Goal: Transaction & Acquisition: Purchase product/service

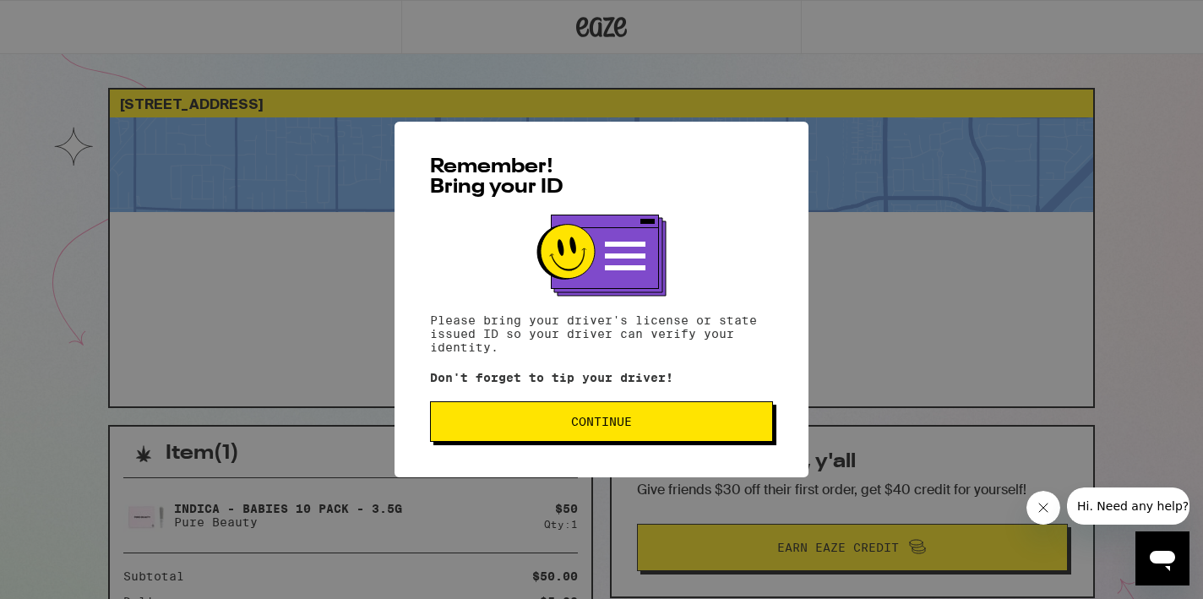
click at [566, 427] on span "Continue" at bounding box center [601, 422] width 314 height 12
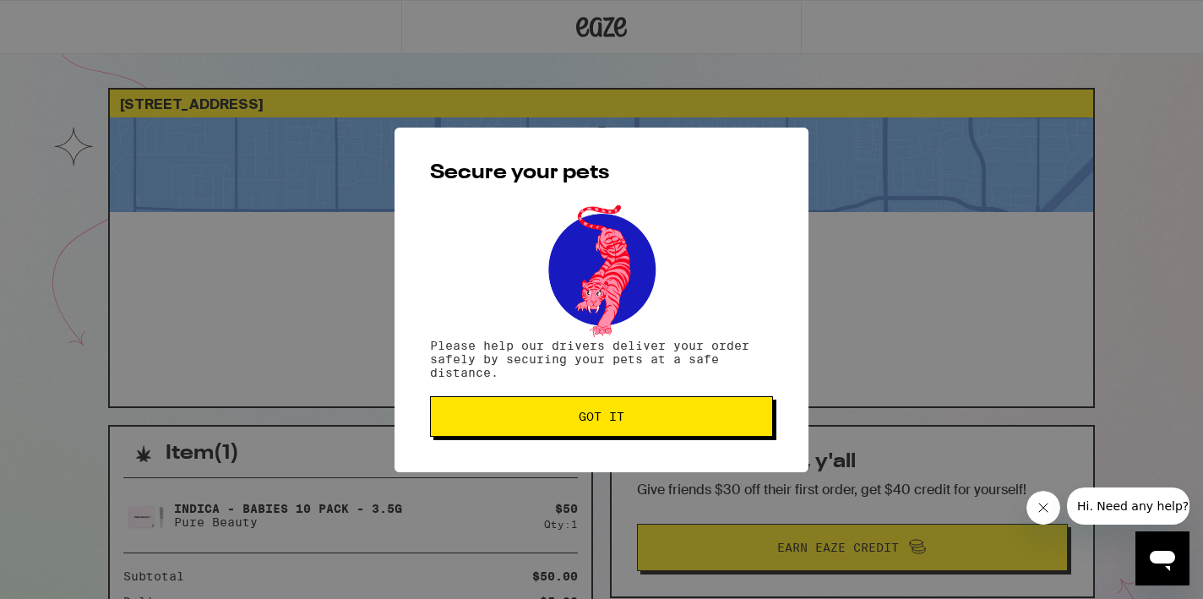
click at [569, 422] on span "Got it" at bounding box center [601, 417] width 314 height 12
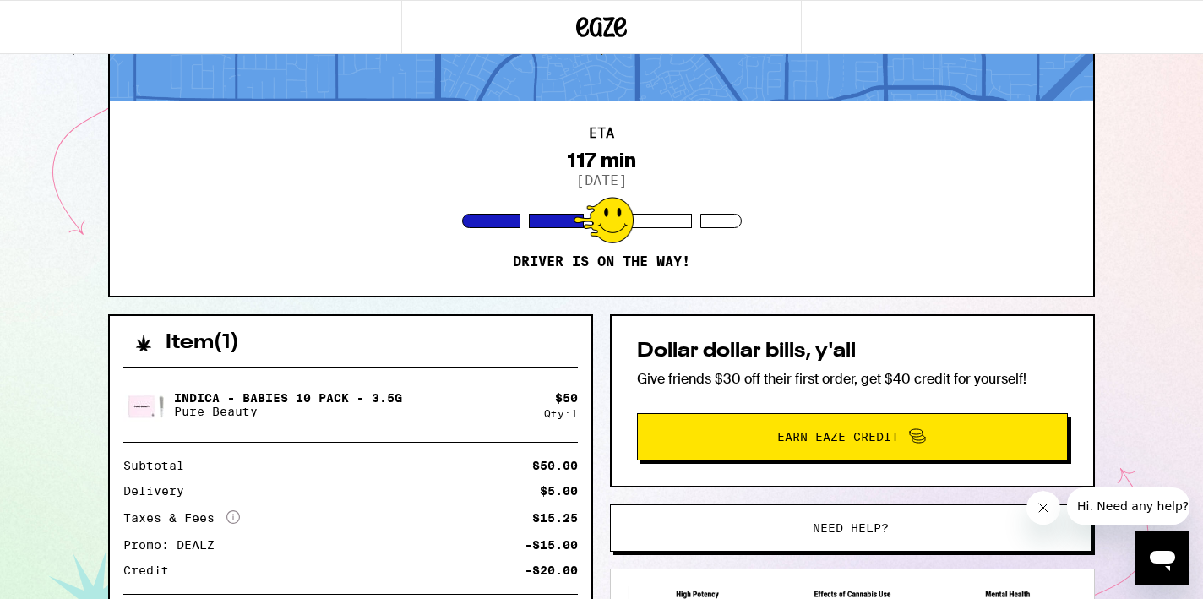
scroll to position [325, 0]
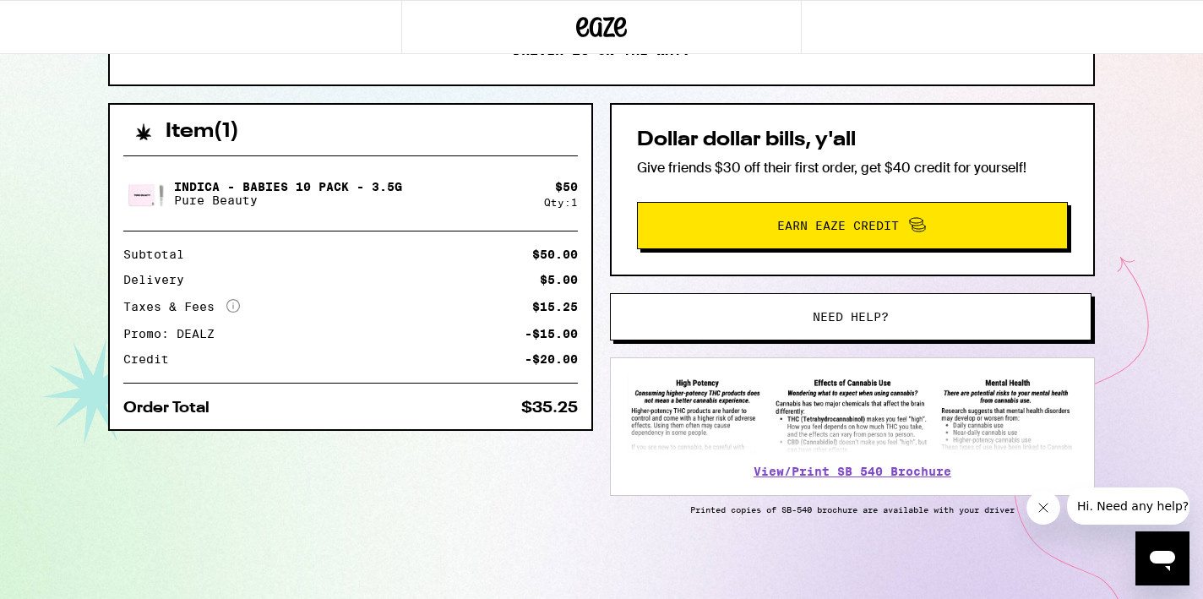
click at [736, 325] on button "Need help?" at bounding box center [851, 316] width 482 height 47
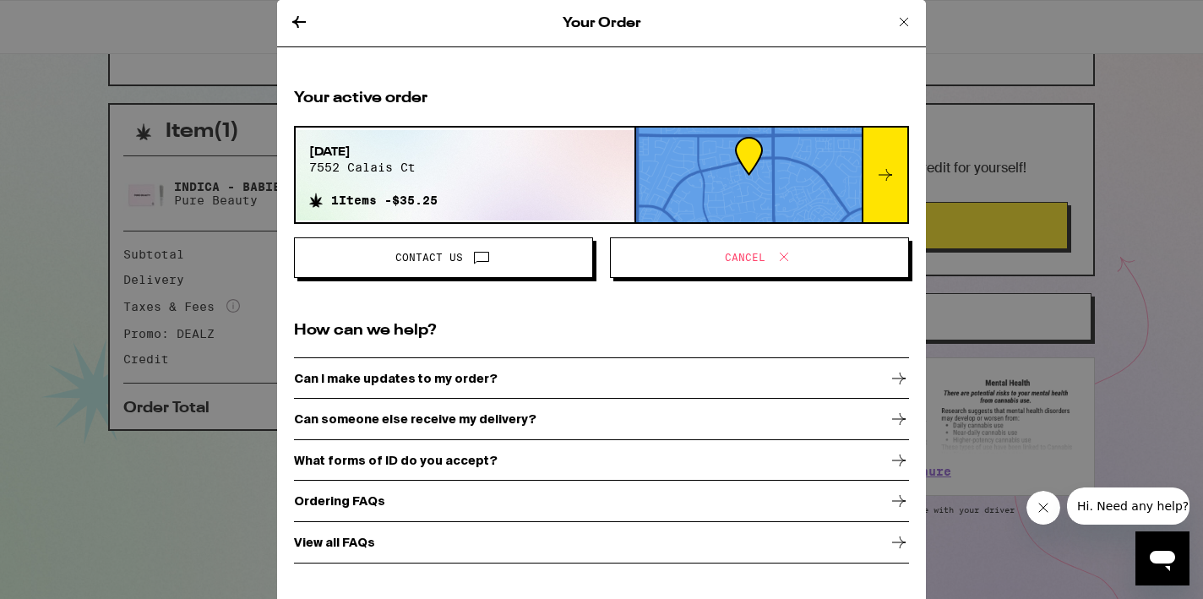
scroll to position [325, 0]
click at [732, 270] on button "Cancel" at bounding box center [759, 257] width 299 height 41
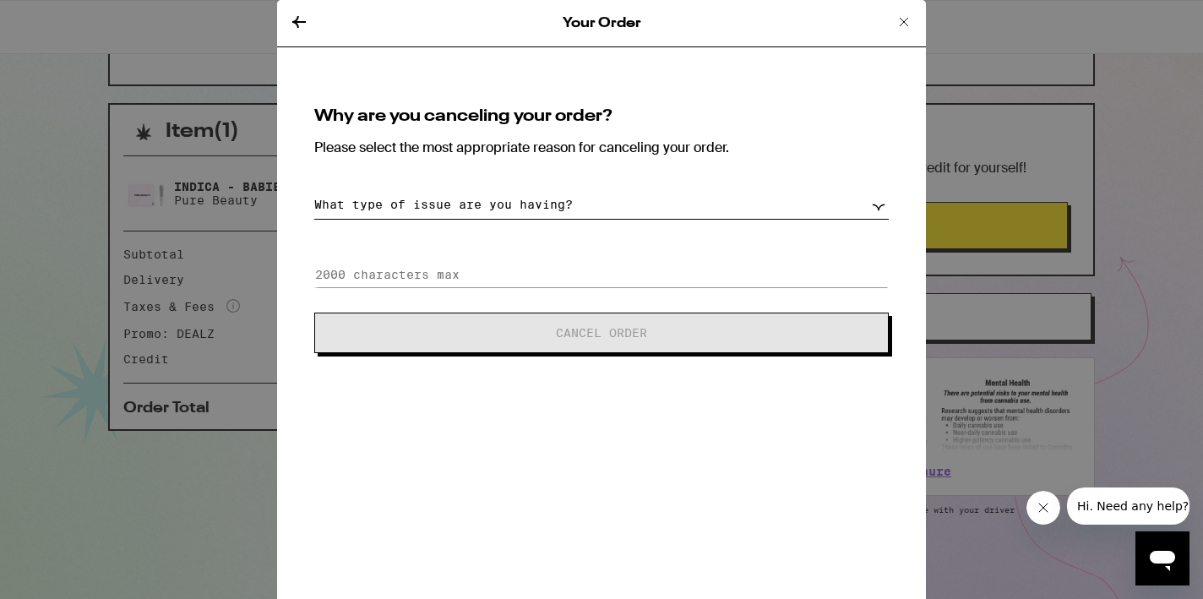
select select "arriving-too-soon"
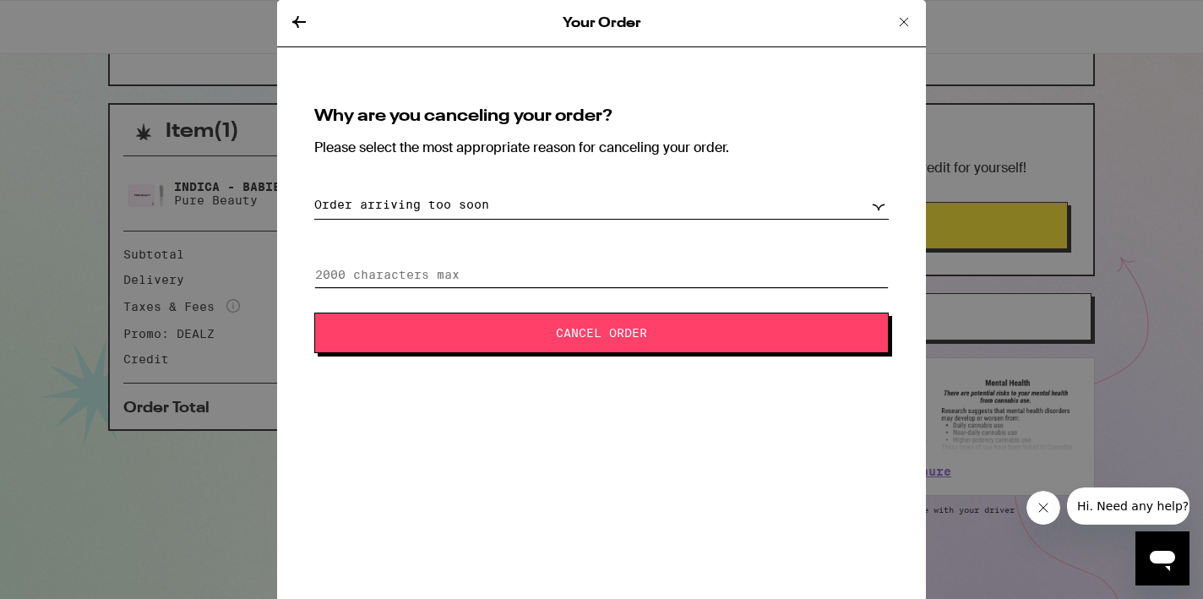
click at [575, 276] on input at bounding box center [601, 274] width 575 height 25
click at [595, 339] on span "Cancel Order" at bounding box center [601, 333] width 91 height 12
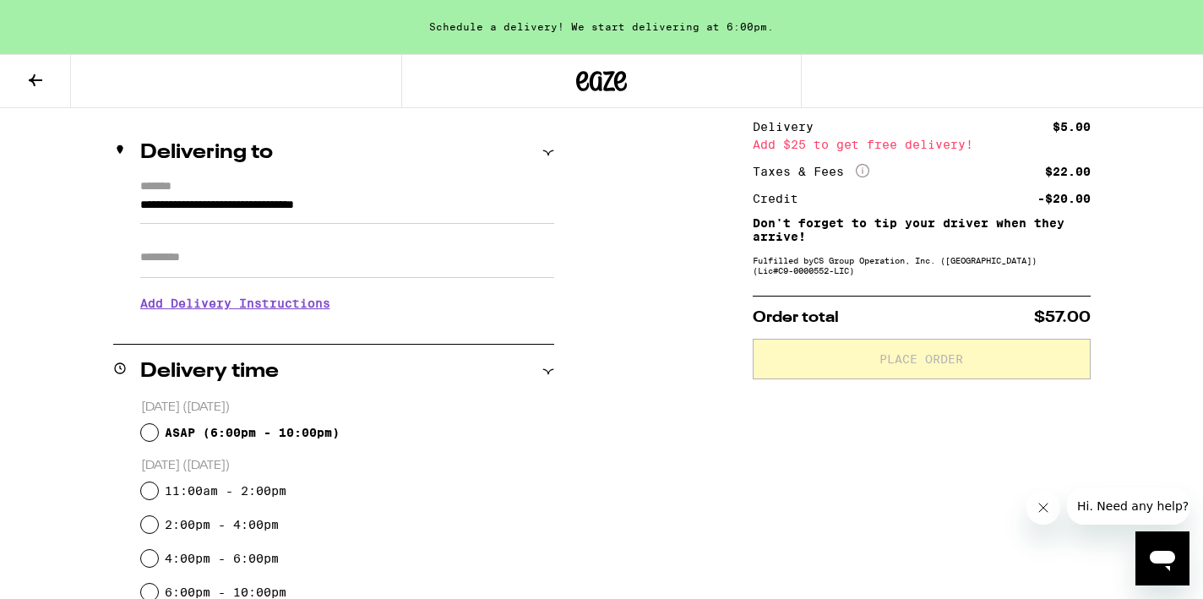
scroll to position [183, 0]
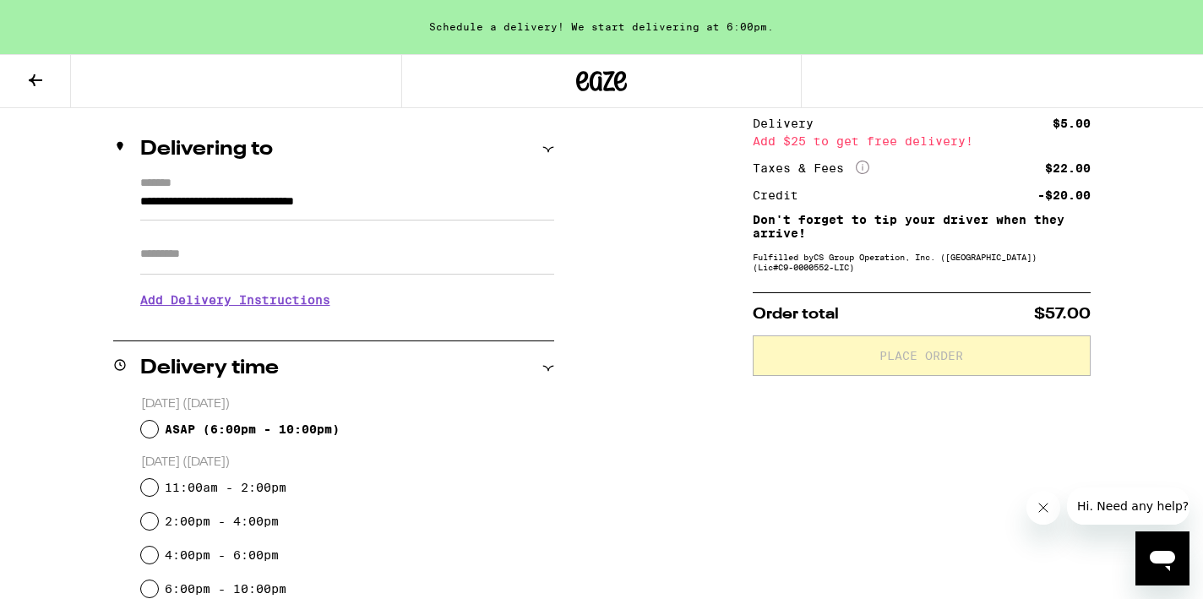
click at [150, 431] on input "ASAP ( 6:00pm - 10:00pm )" at bounding box center [149, 429] width 17 height 17
radio input "true"
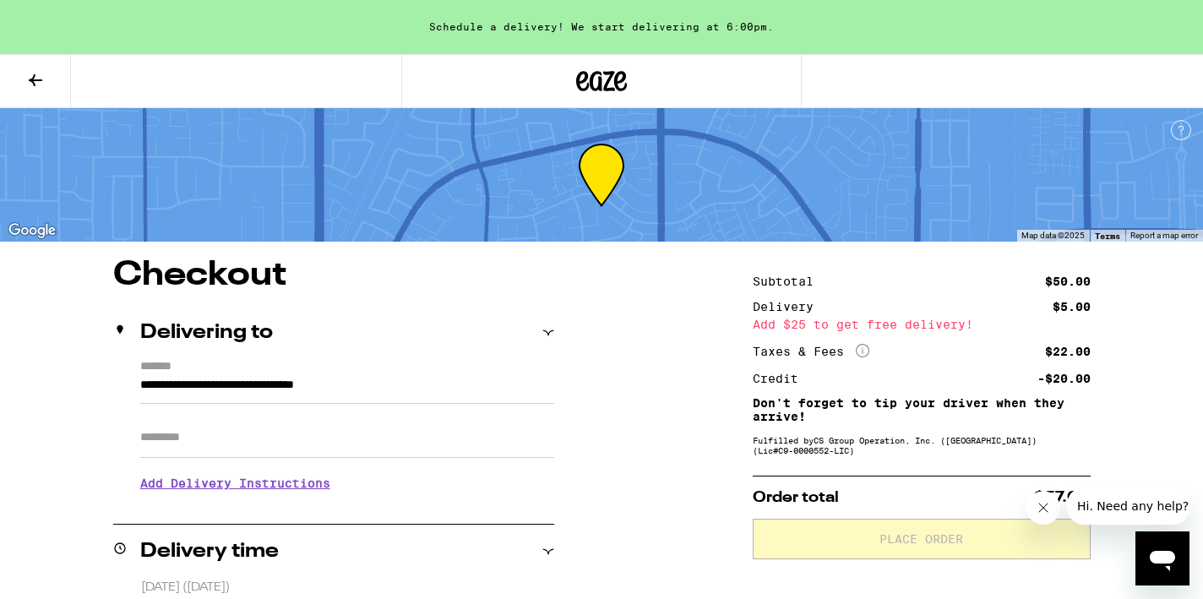
scroll to position [0, 0]
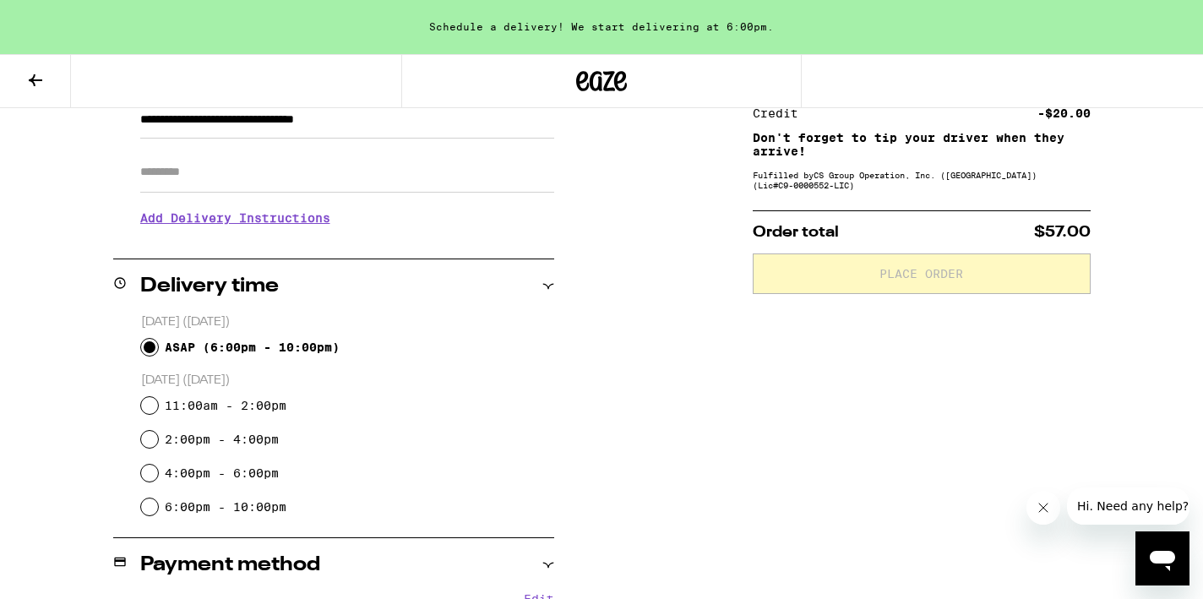
click at [565, 361] on div "**********" at bounding box center [601, 422] width 1203 height 859
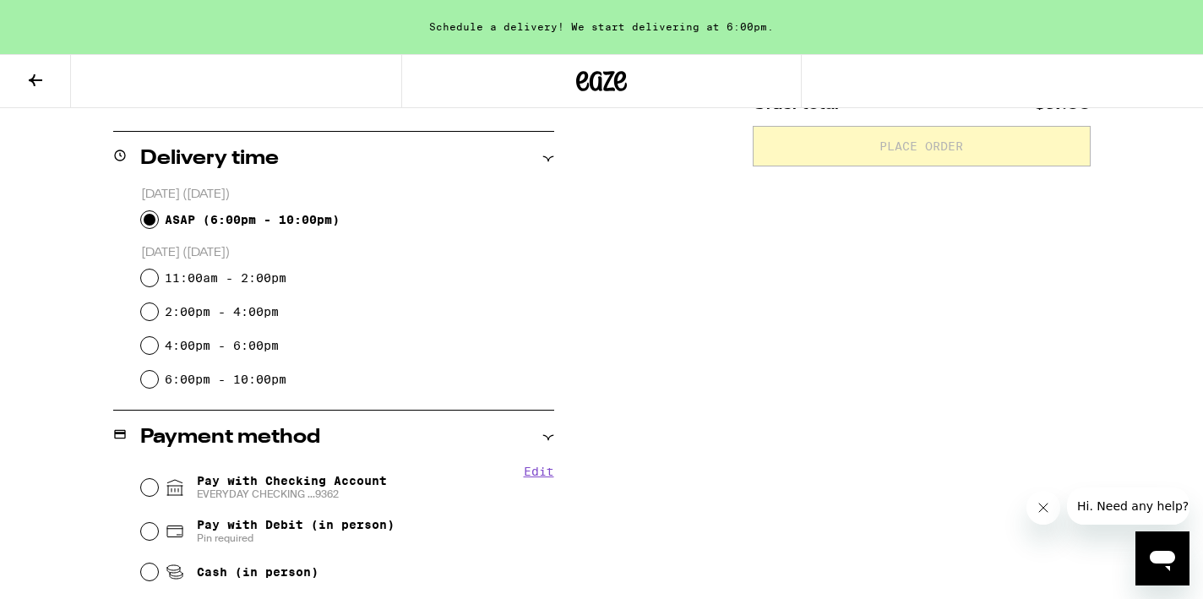
scroll to position [518, 0]
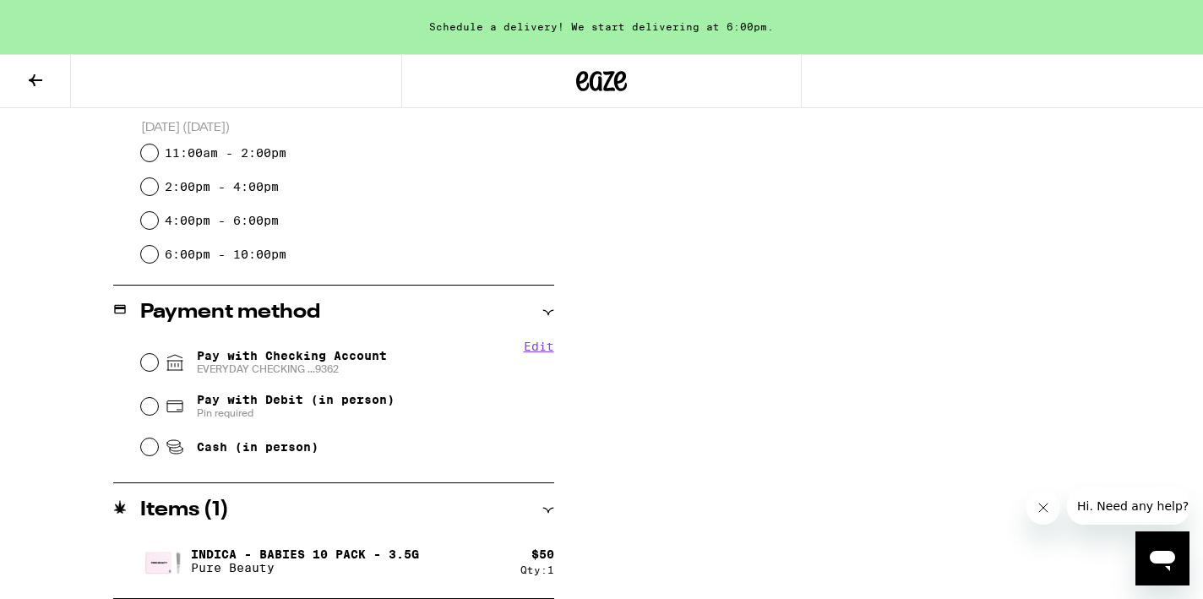
click at [272, 363] on span "Pay with Checking Account EVERYDAY CHECKING ...9362" at bounding box center [292, 362] width 190 height 27
click at [158, 363] on input "Pay with Checking Account EVERYDAY CHECKING ...9362" at bounding box center [149, 362] width 17 height 17
radio input "true"
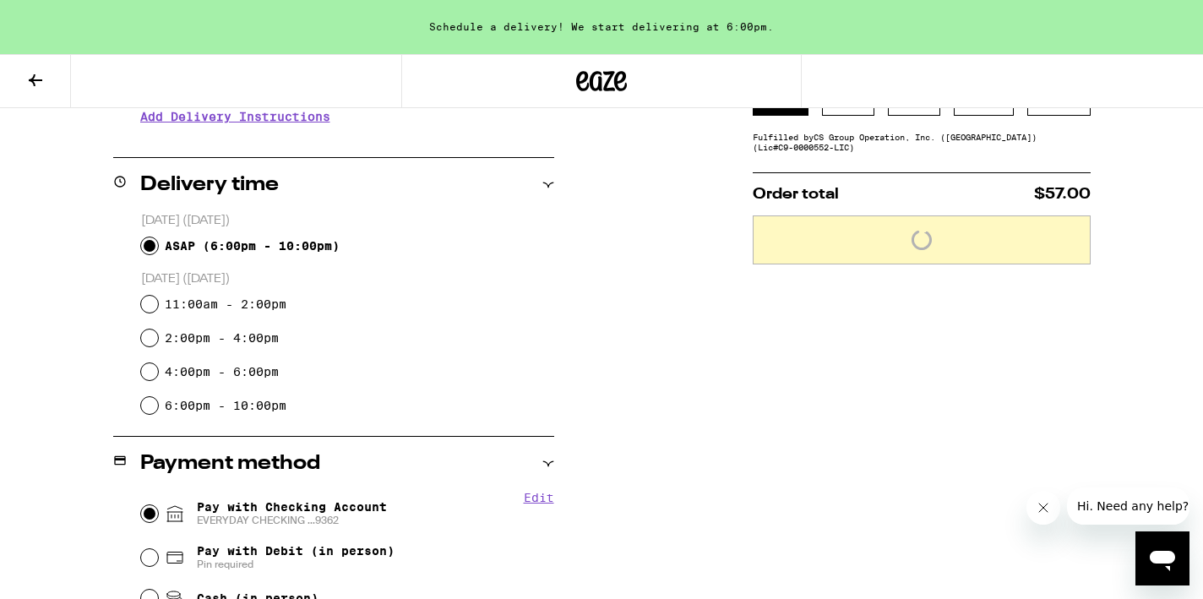
scroll to position [365, 0]
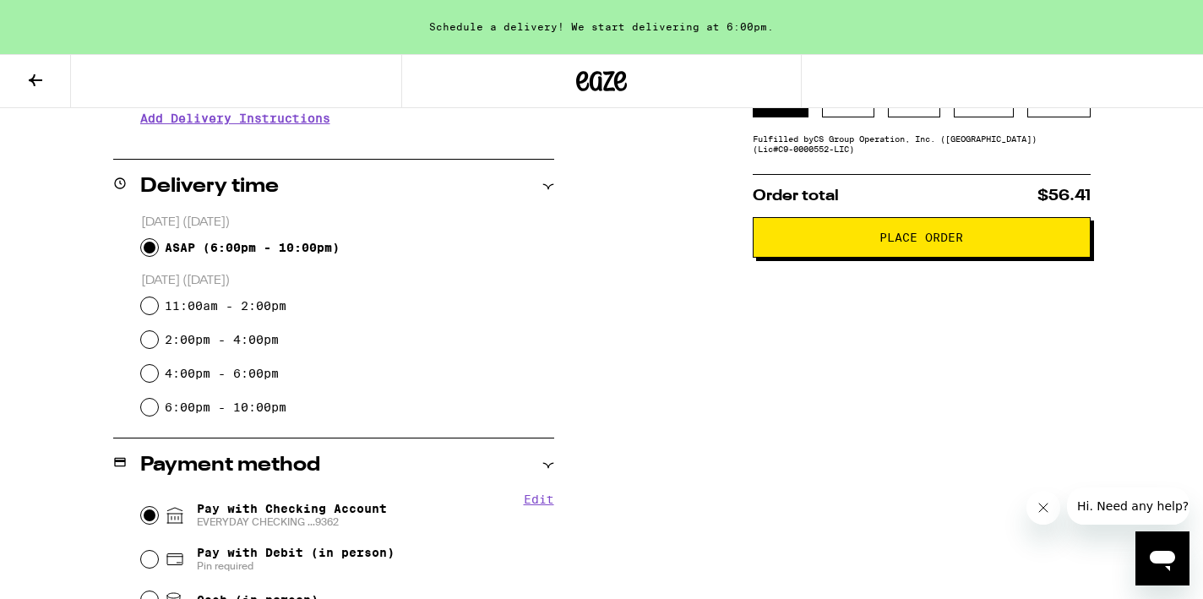
click at [36, 83] on icon at bounding box center [35, 80] width 20 height 20
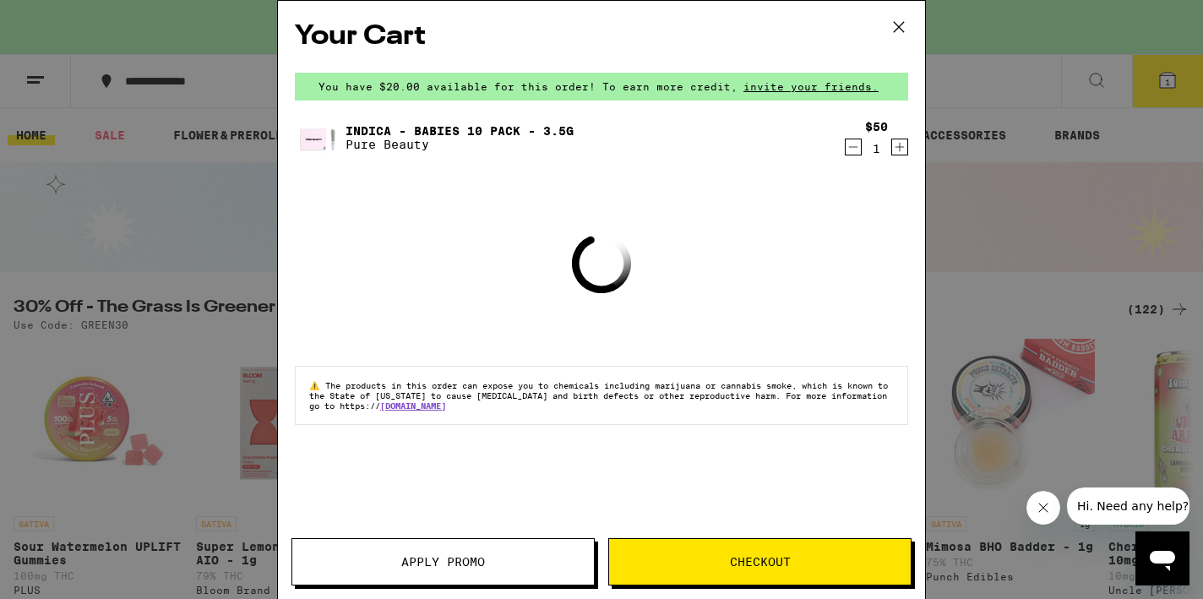
click at [900, 30] on icon at bounding box center [898, 26] width 25 height 25
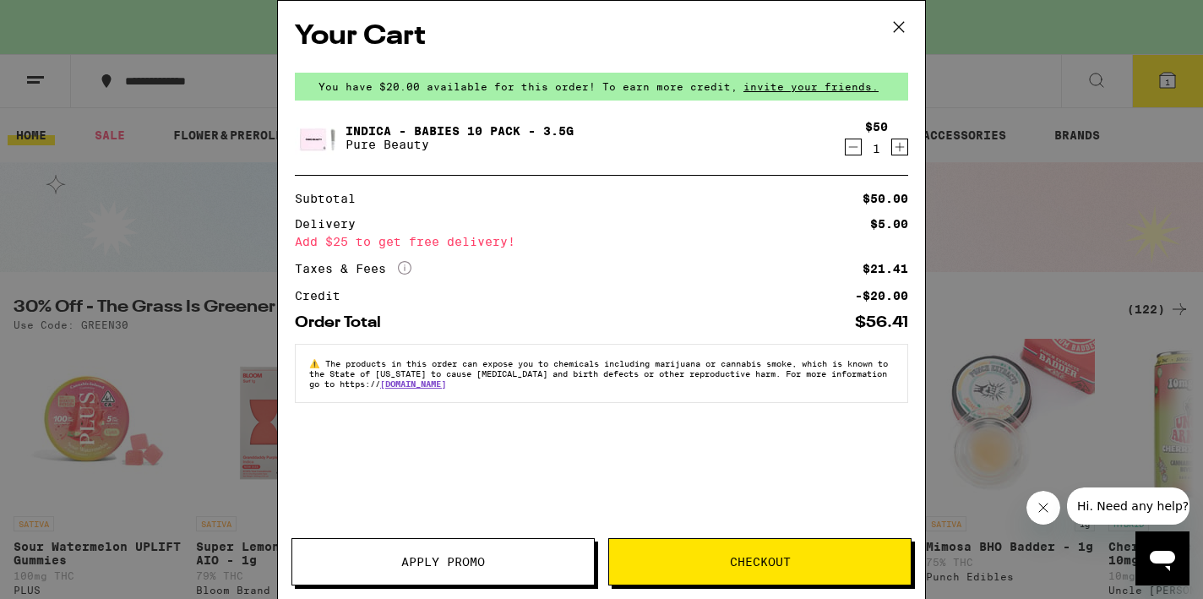
click at [897, 23] on icon at bounding box center [898, 26] width 25 height 25
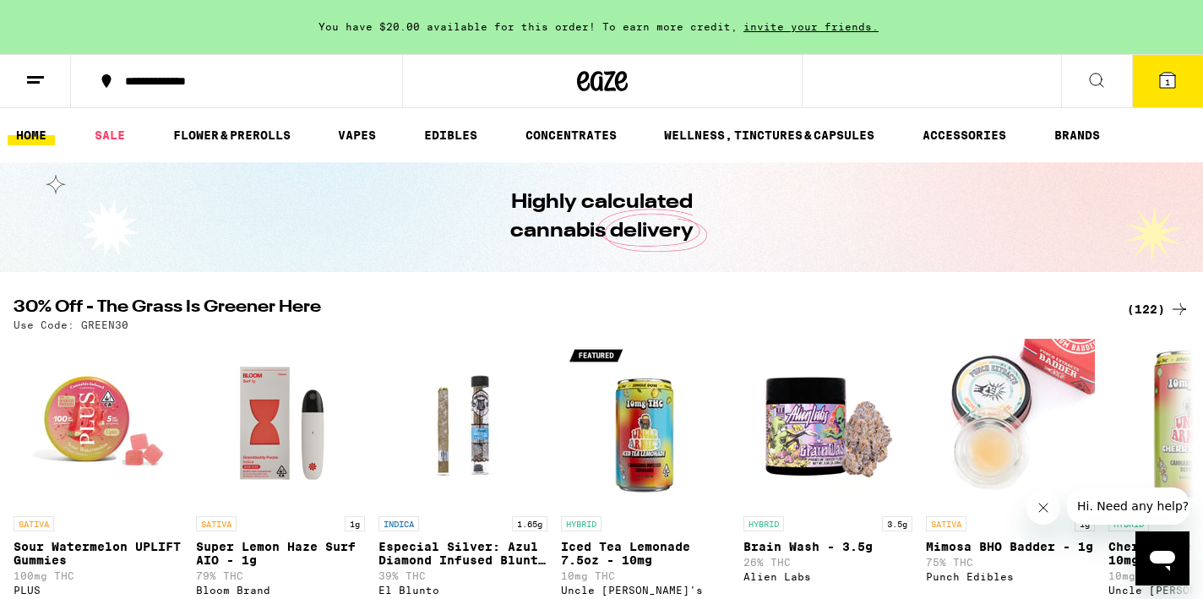
click at [1165, 84] on span "1" at bounding box center [1167, 82] width 5 height 10
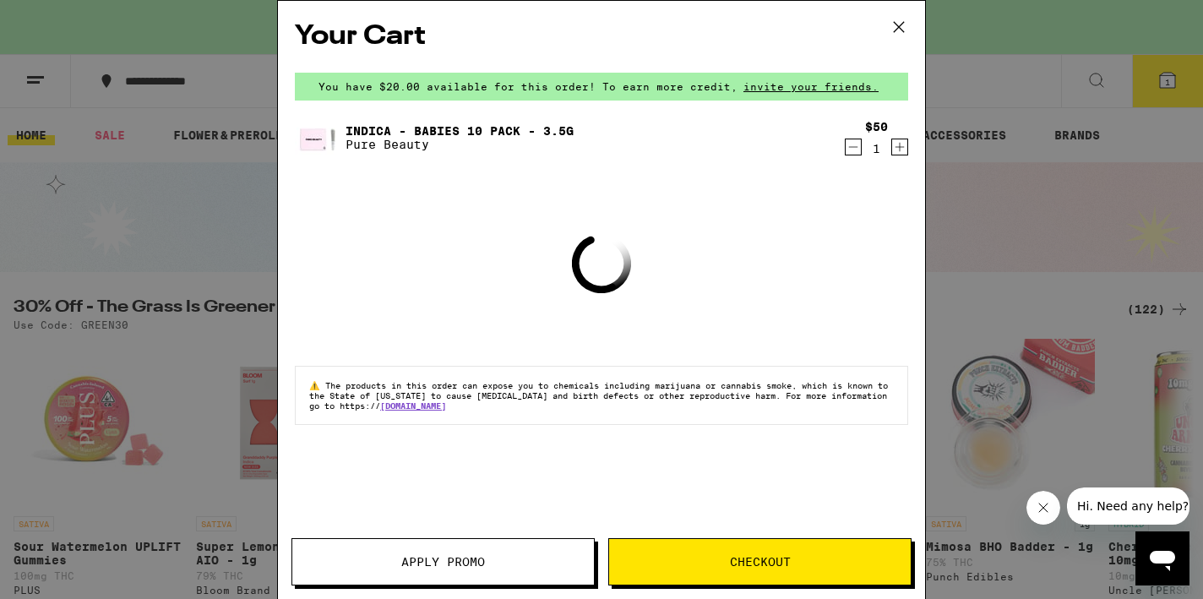
click at [852, 147] on icon "Decrement" at bounding box center [853, 147] width 9 height 0
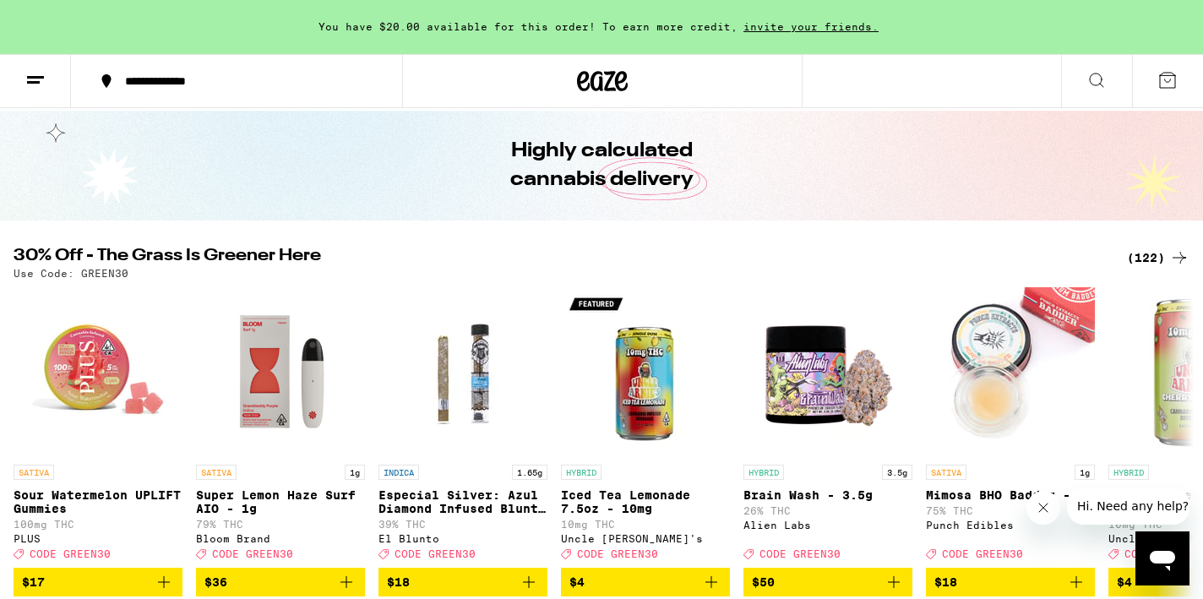
scroll to position [52, 0]
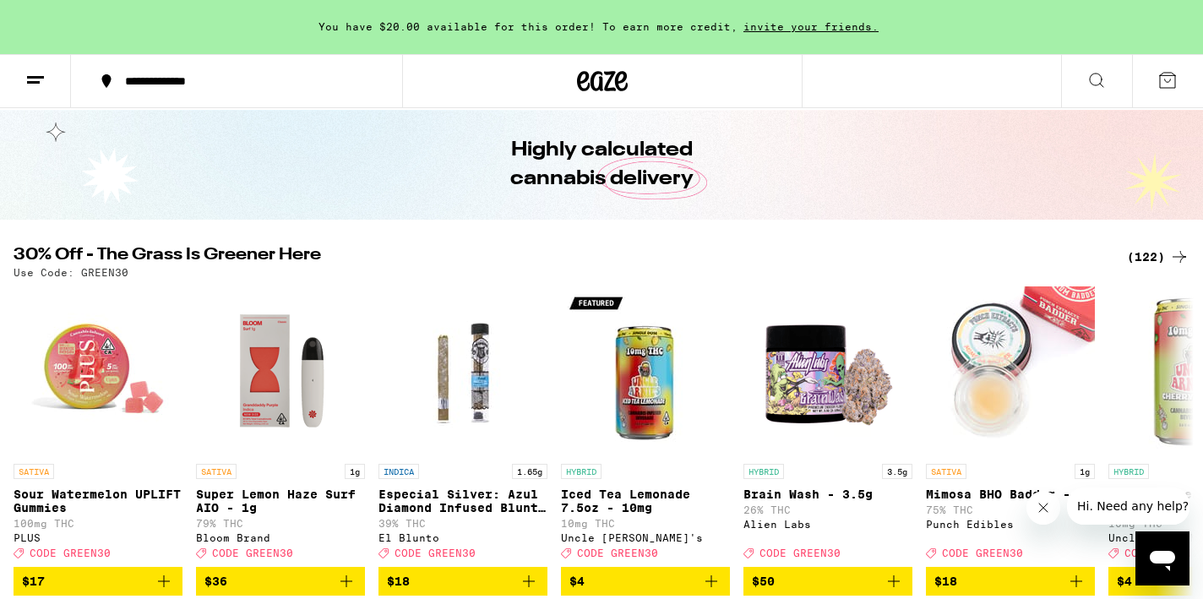
click at [1150, 257] on div "(122)" at bounding box center [1158, 257] width 63 height 20
click at [1167, 255] on div "(122)" at bounding box center [1158, 257] width 63 height 20
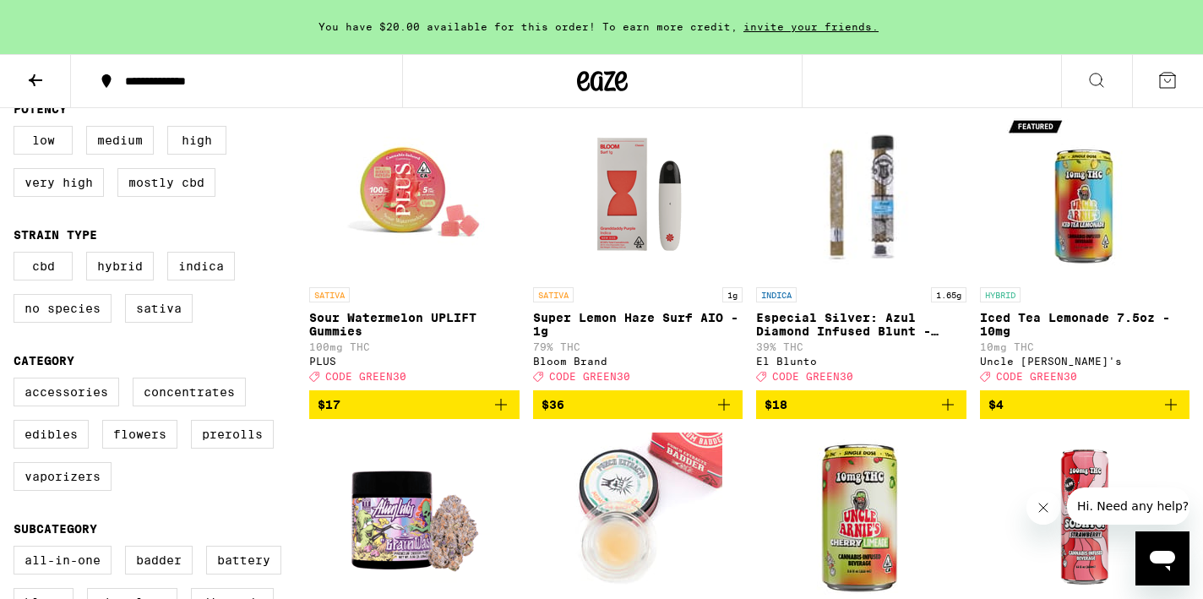
scroll to position [188, 0]
click at [240, 449] on label "Prerolls" at bounding box center [232, 434] width 83 height 29
click at [18, 381] on input "Prerolls" at bounding box center [17, 380] width 1 height 1
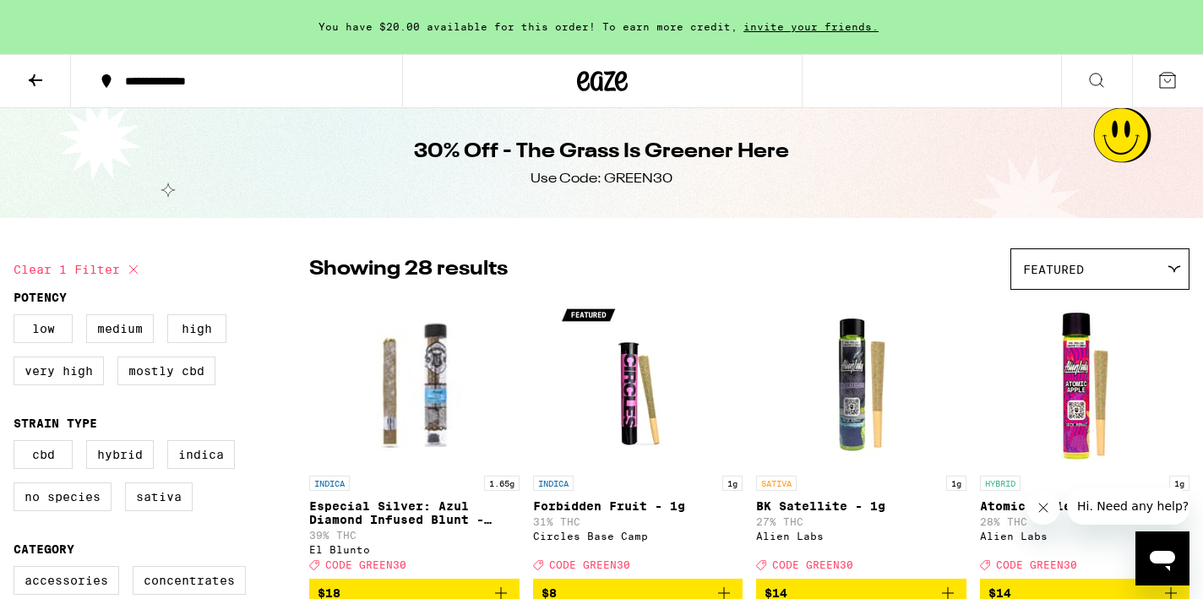
click at [122, 268] on button "Clear 1 filter" at bounding box center [79, 269] width 130 height 42
checkbox input "false"
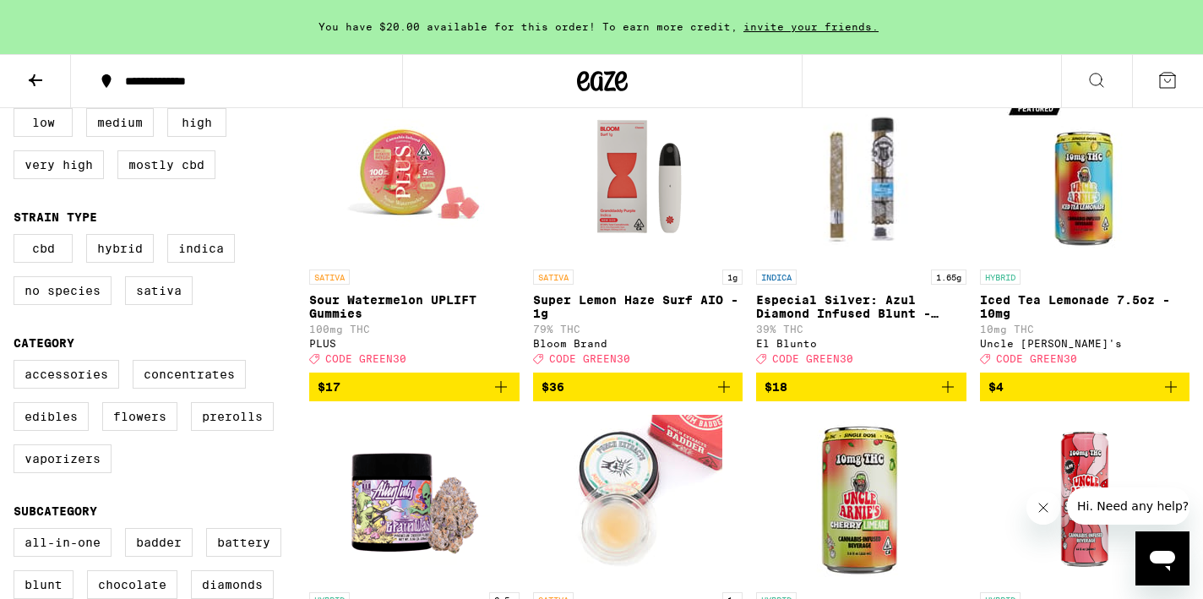
scroll to position [225, 0]
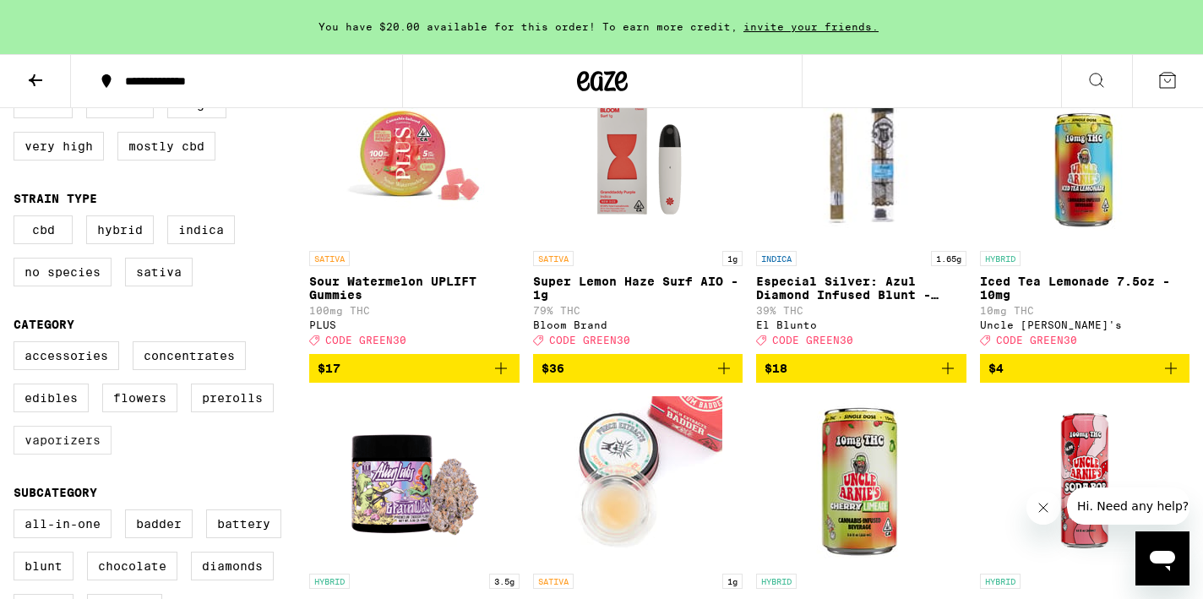
click at [74, 450] on label "Vaporizers" at bounding box center [63, 440] width 98 height 29
click at [18, 345] on input "Vaporizers" at bounding box center [17, 344] width 1 height 1
checkbox input "true"
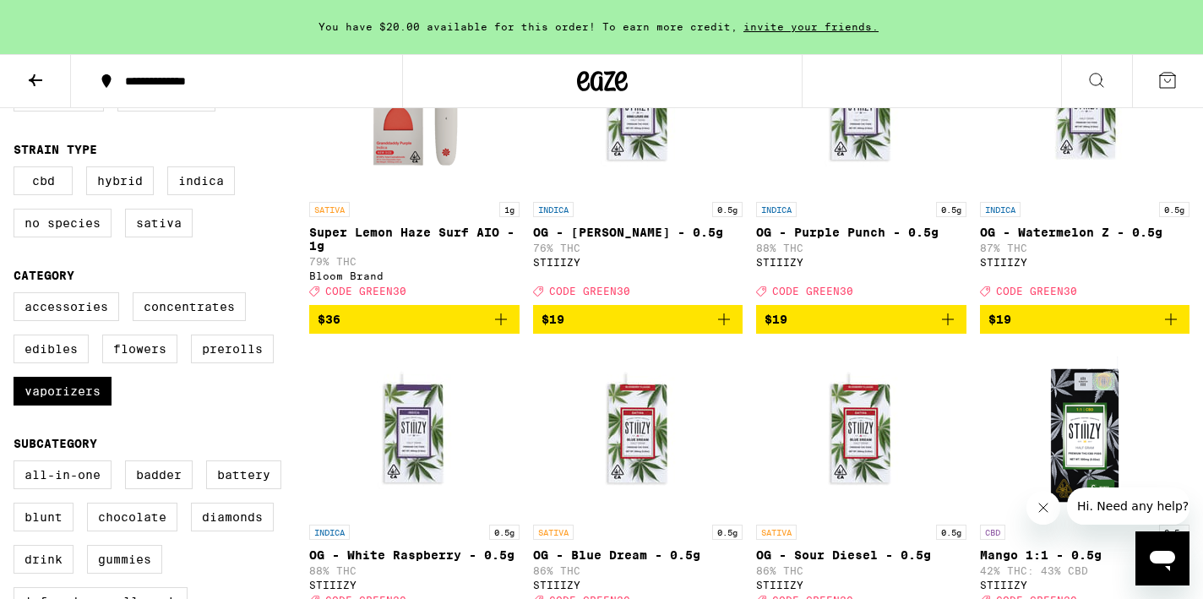
scroll to position [194, 0]
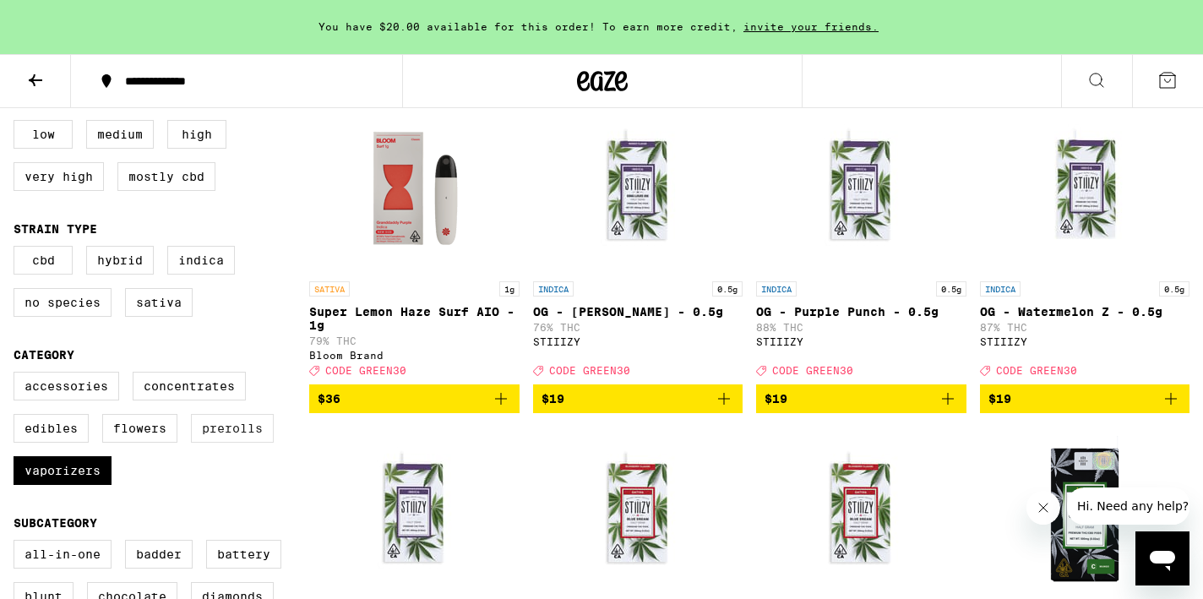
click at [221, 443] on label "Prerolls" at bounding box center [232, 428] width 83 height 29
click at [18, 375] on input "Prerolls" at bounding box center [17, 374] width 1 height 1
checkbox input "true"
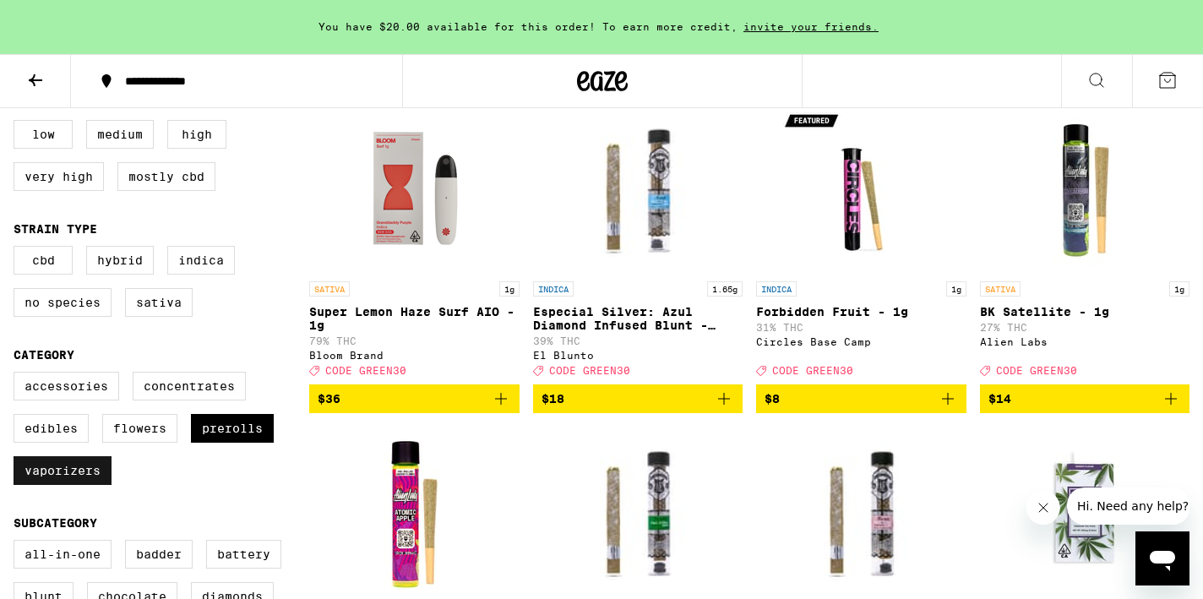
click at [52, 485] on label "Vaporizers" at bounding box center [63, 470] width 98 height 29
click at [18, 375] on input "Vaporizers" at bounding box center [17, 374] width 1 height 1
checkbox input "false"
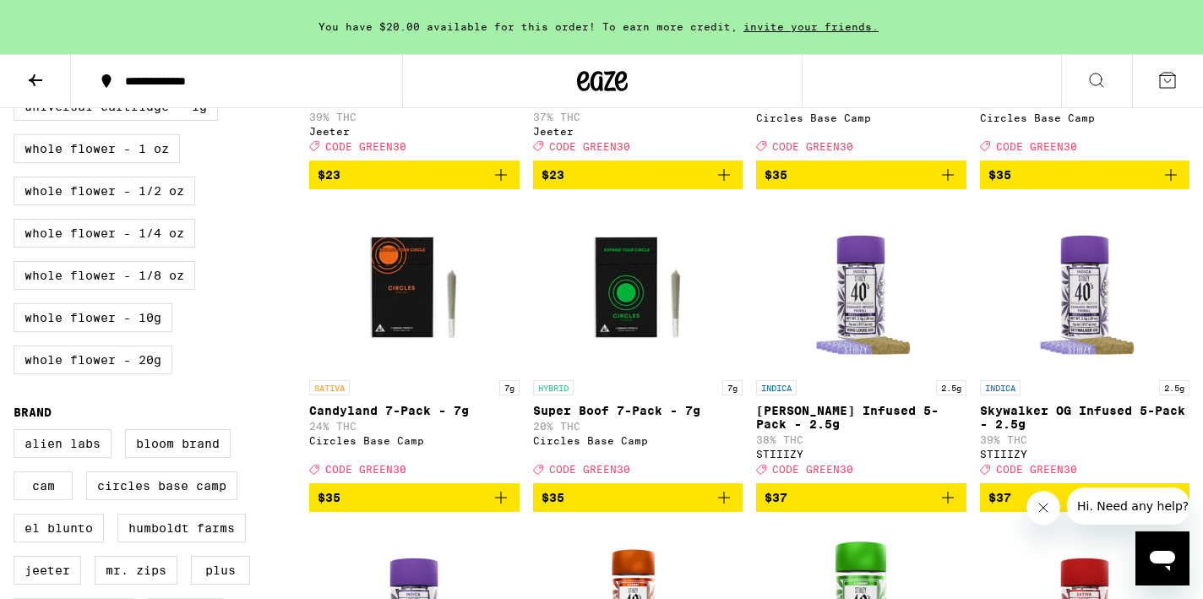
scroll to position [1057, 0]
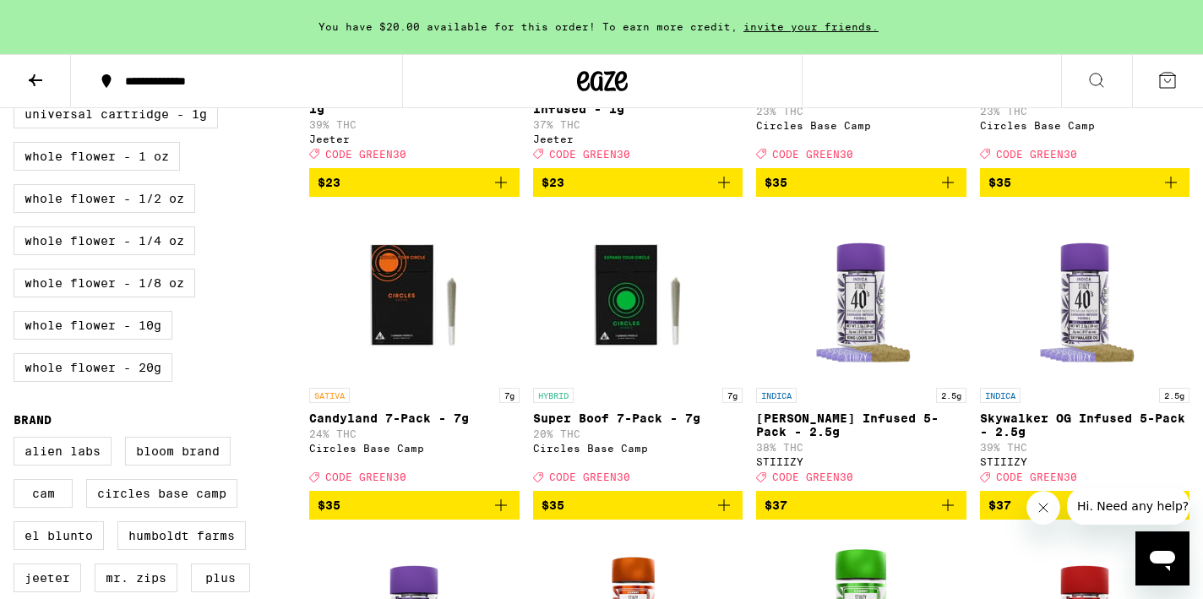
click at [492, 515] on icon "Add to bag" at bounding box center [501, 505] width 20 height 20
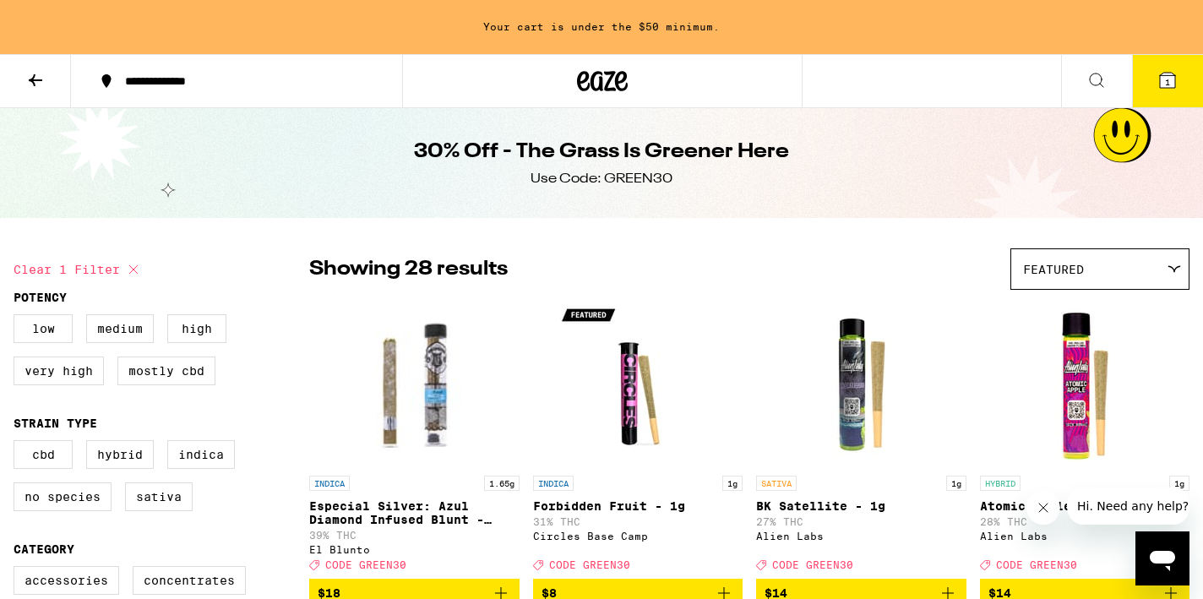
scroll to position [0, 0]
click at [127, 272] on icon at bounding box center [133, 269] width 20 height 20
checkbox input "false"
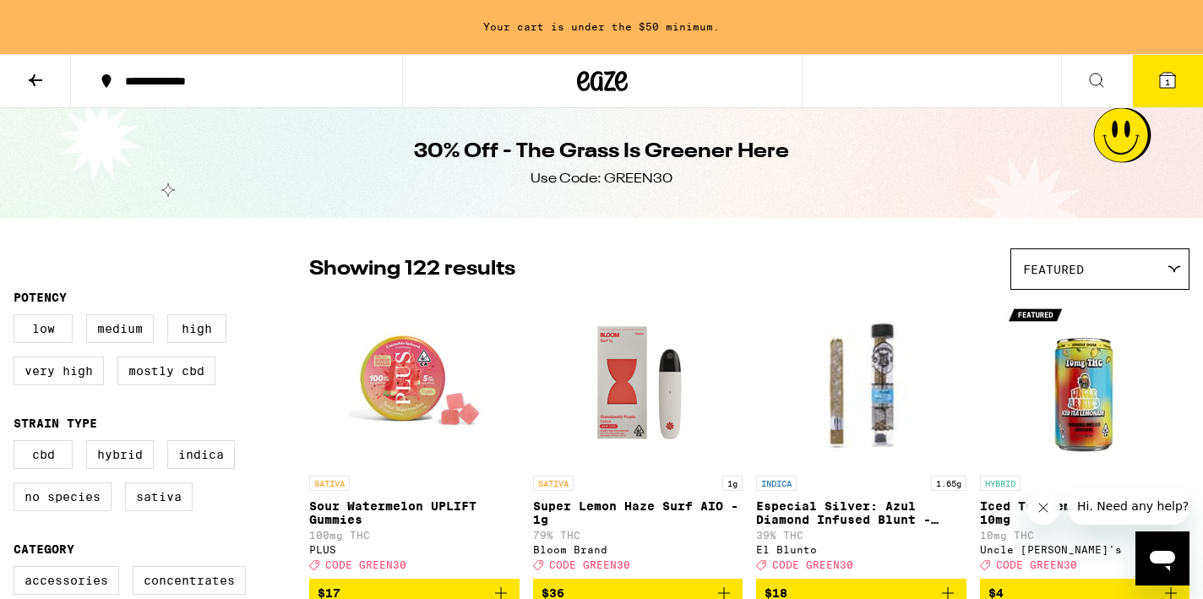
click at [1105, 275] on div "Featured" at bounding box center [1099, 269] width 177 height 40
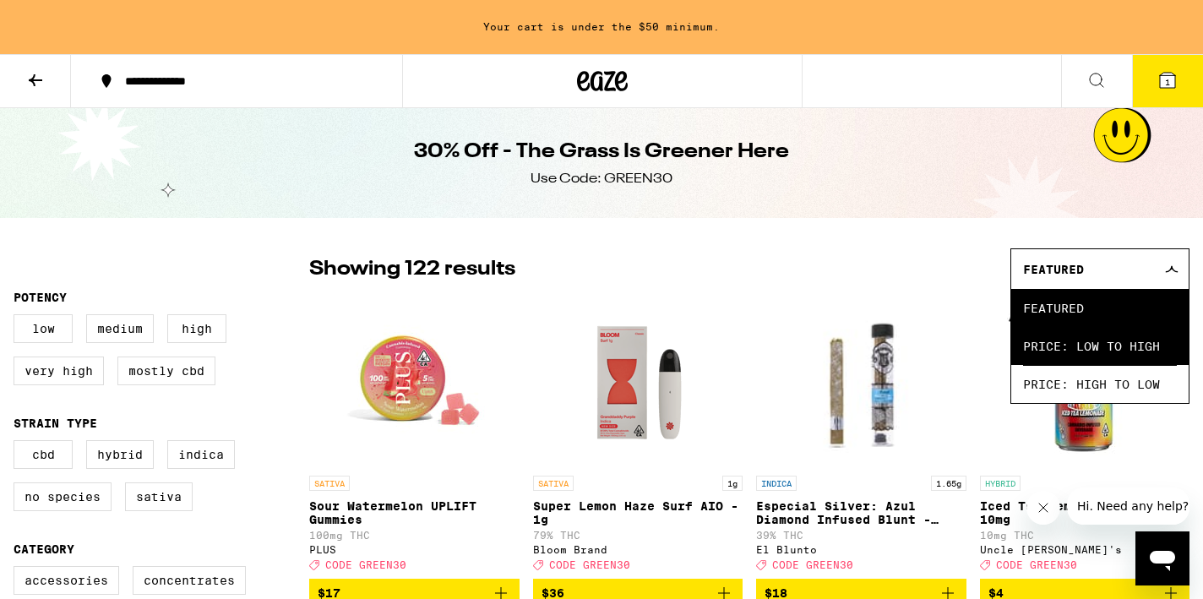
click at [1095, 350] on span "Price: Low to High" at bounding box center [1100, 346] width 154 height 38
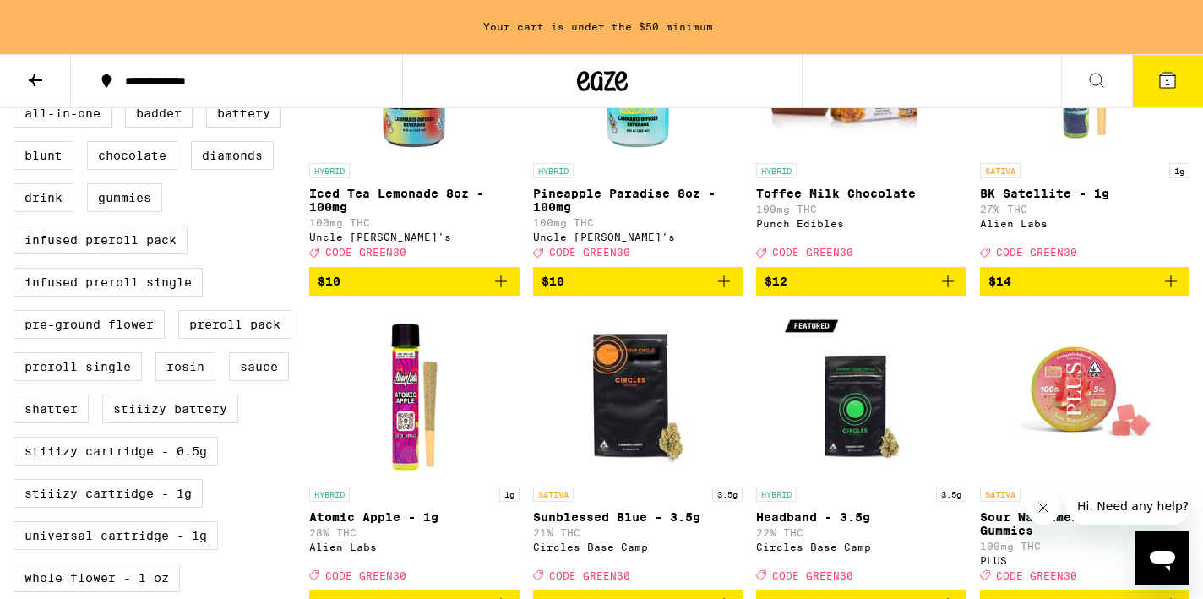
scroll to position [645, 0]
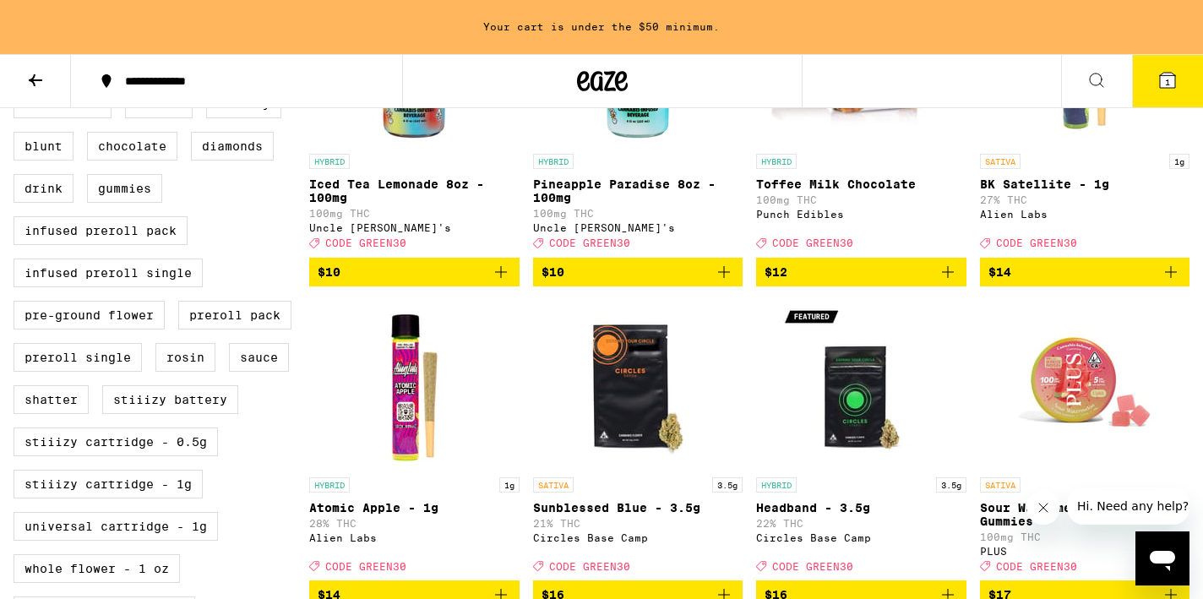
click at [932, 282] on span "$12" at bounding box center [862, 272] width 194 height 20
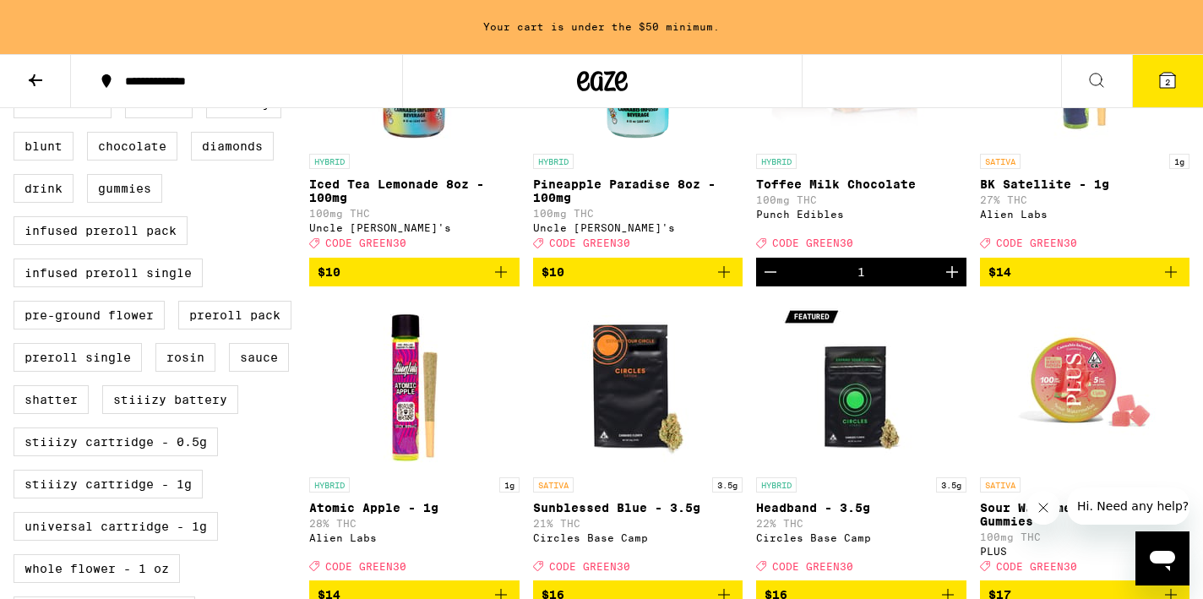
click at [1165, 74] on icon at bounding box center [1167, 80] width 15 height 15
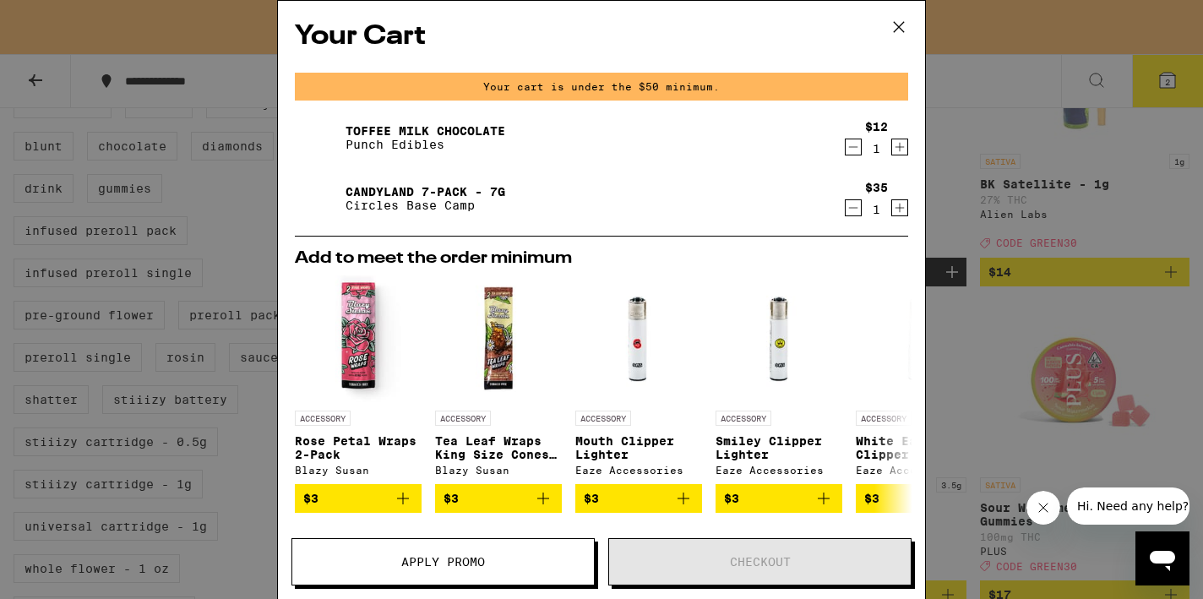
click at [854, 147] on icon "Decrement" at bounding box center [853, 147] width 15 height 20
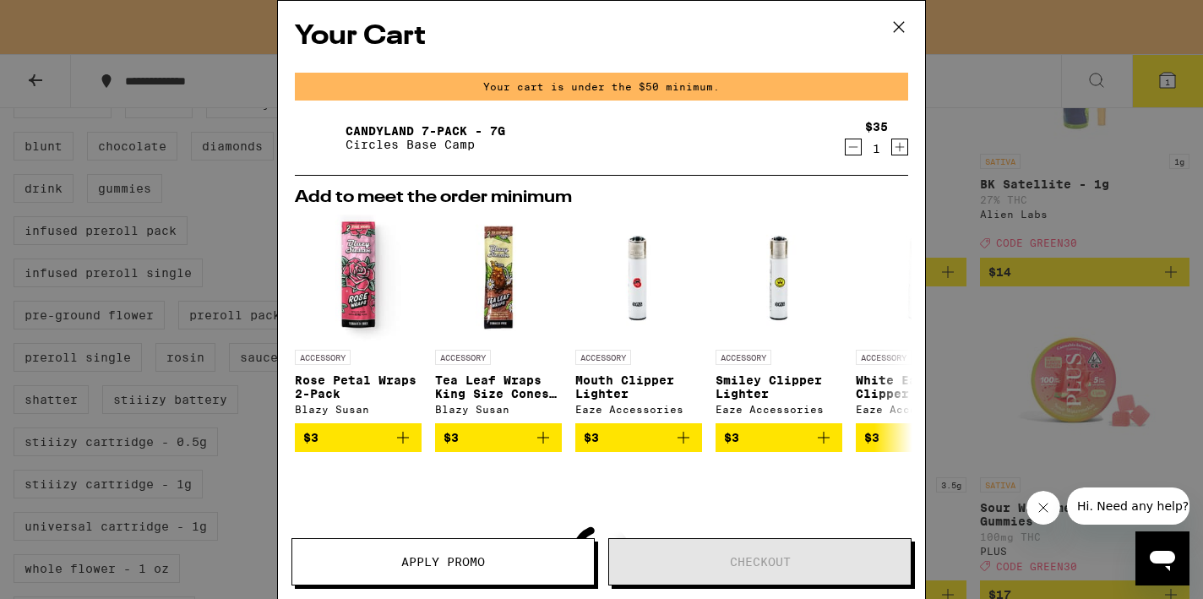
click at [897, 25] on icon at bounding box center [898, 26] width 25 height 25
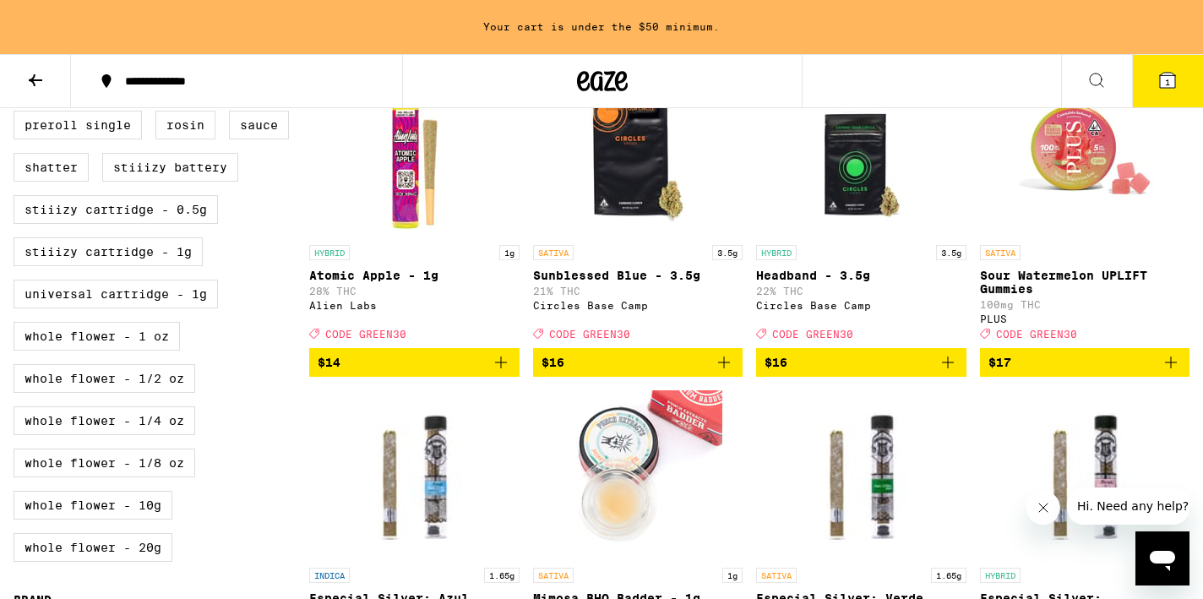
scroll to position [881, 0]
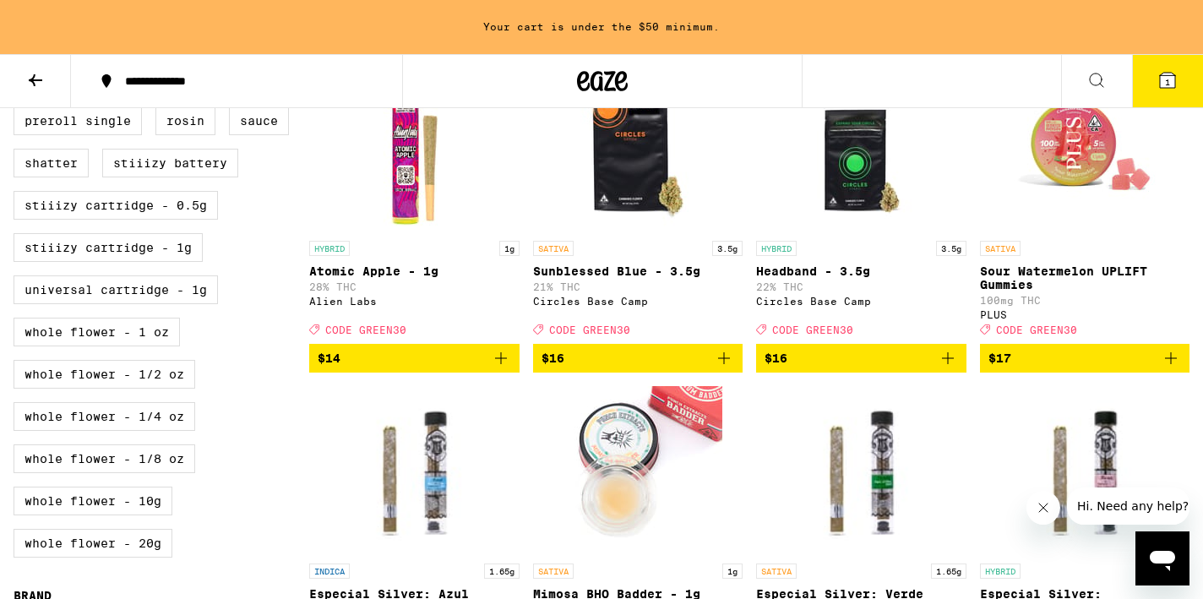
click at [1170, 368] on icon "Add to bag" at bounding box center [1171, 358] width 20 height 20
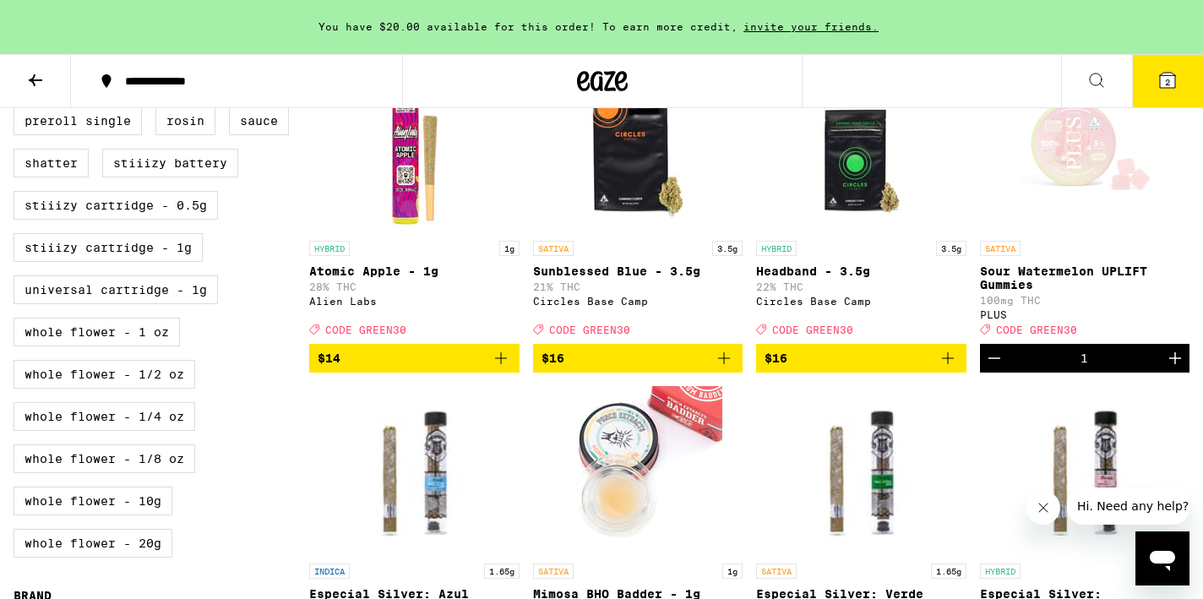
click at [1168, 86] on span "2" at bounding box center [1167, 82] width 5 height 10
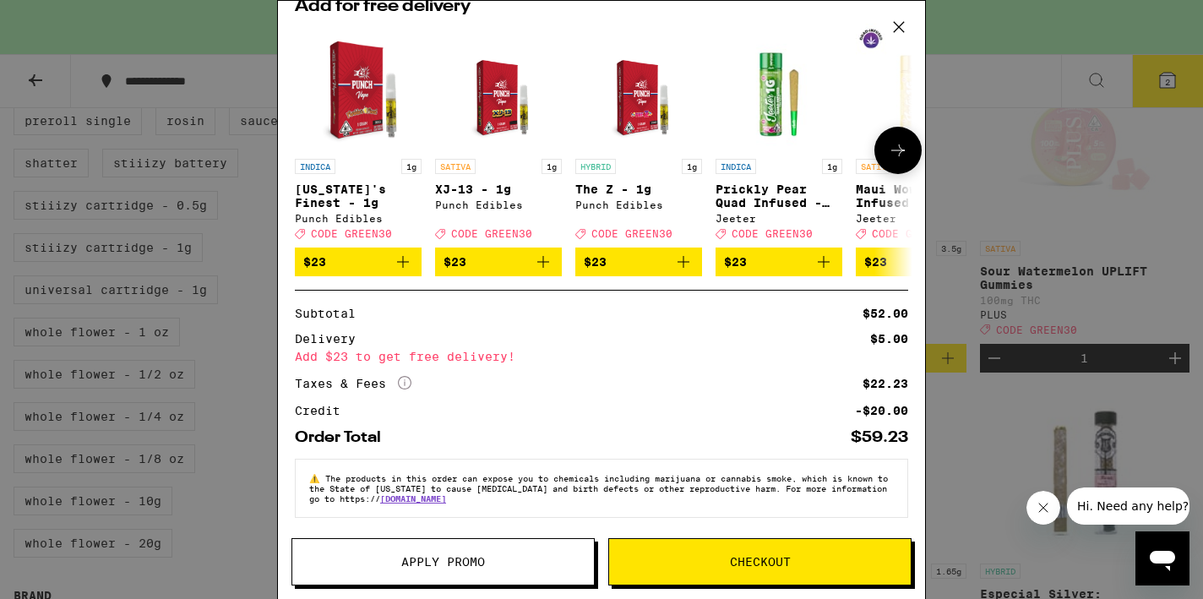
scroll to position [264, 0]
click at [553, 558] on span "Apply Promo" at bounding box center [443, 562] width 302 height 12
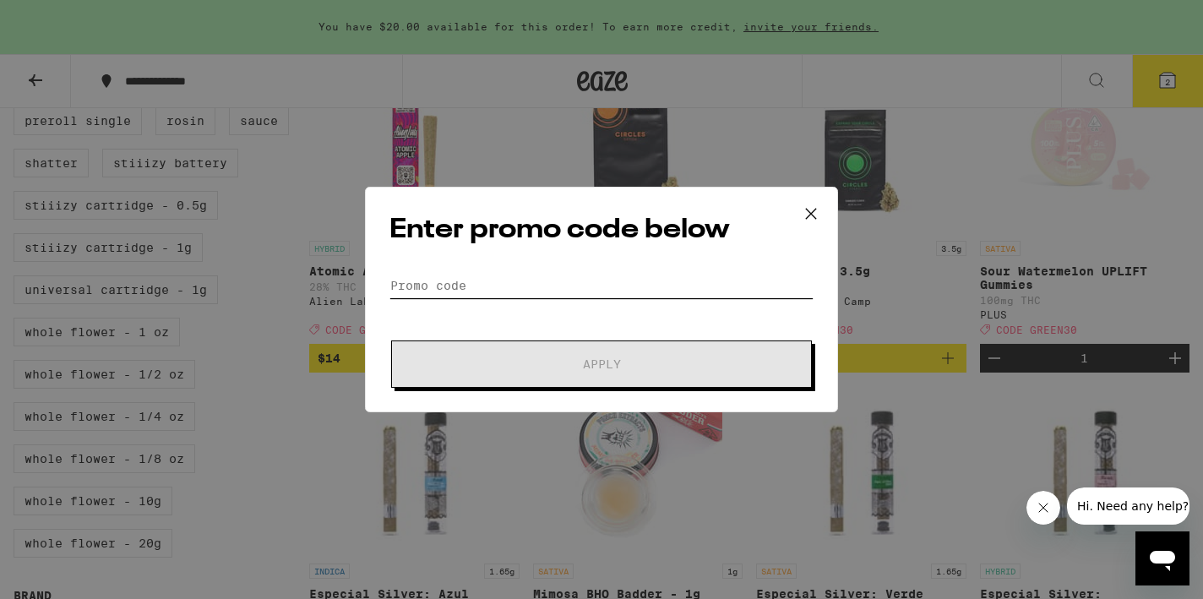
click at [516, 285] on input "Promo Code" at bounding box center [602, 285] width 424 height 25
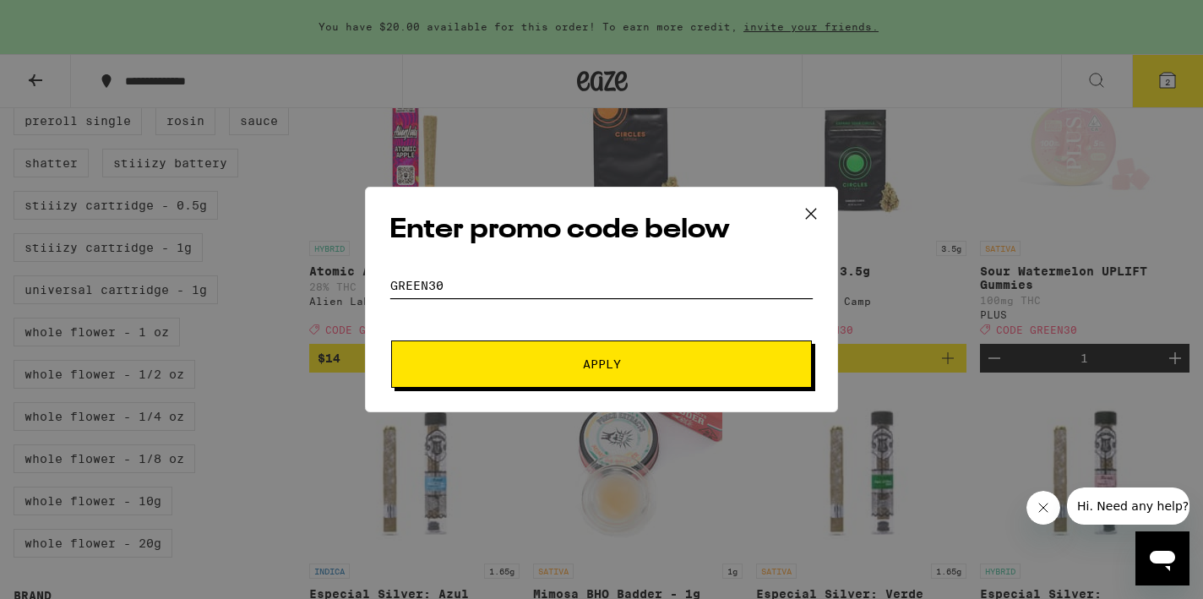
type input "GREEN30"
click at [531, 362] on span "Apply" at bounding box center [602, 364] width 304 height 12
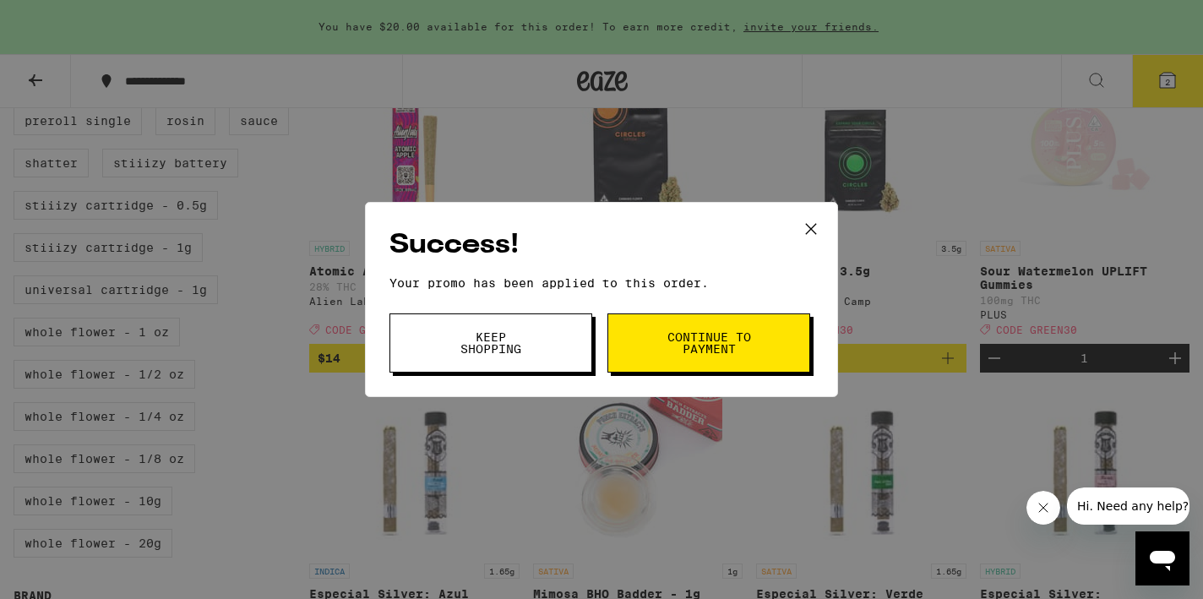
click at [672, 348] on span "Continue to payment" at bounding box center [709, 343] width 86 height 24
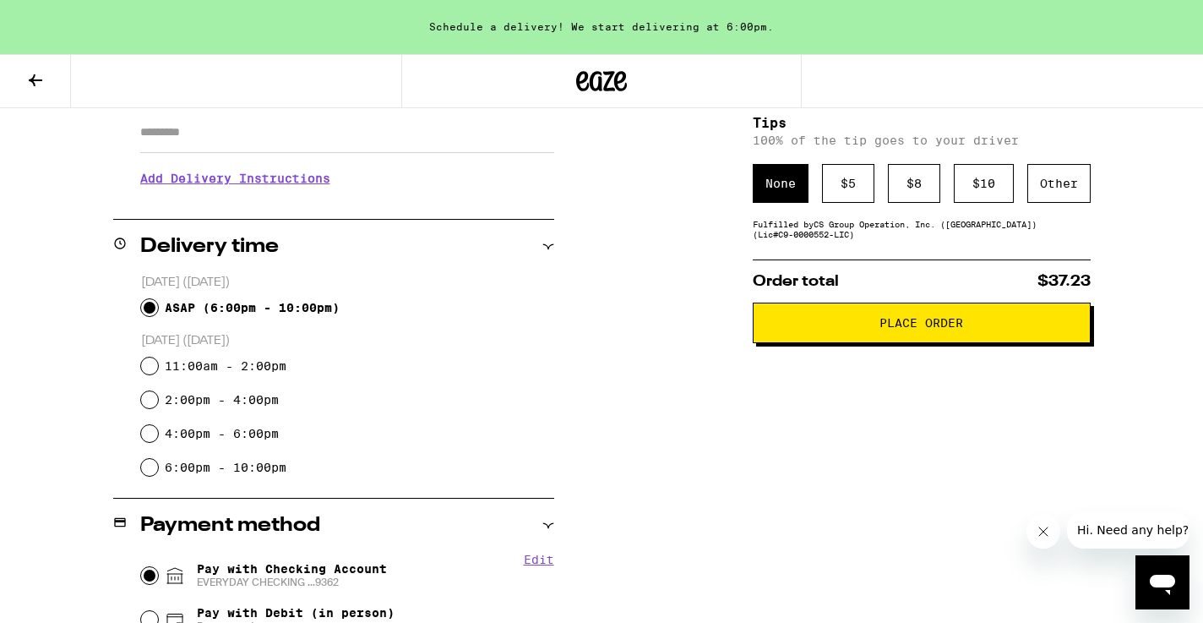
scroll to position [301, 0]
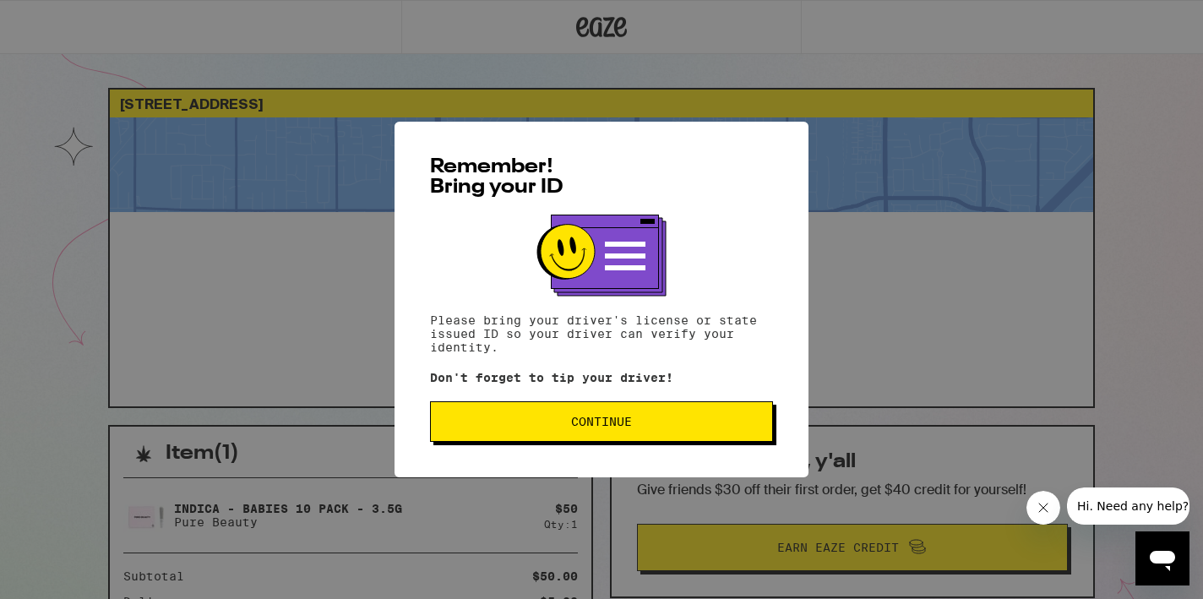
click at [660, 417] on button "Continue" at bounding box center [601, 421] width 343 height 41
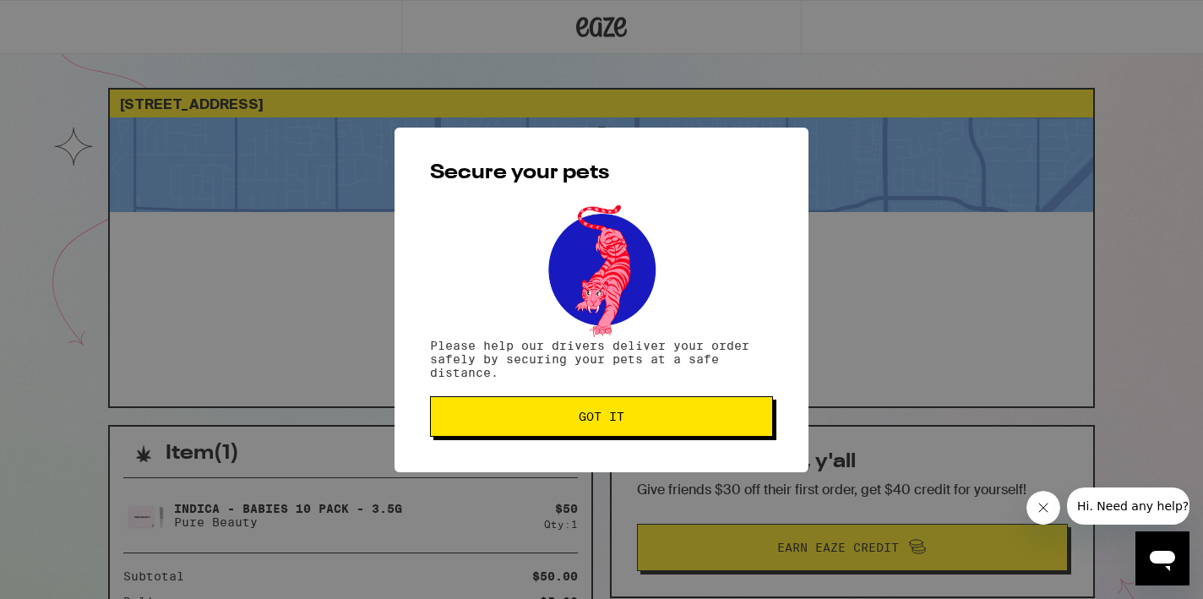
click at [660, 417] on span "Got it" at bounding box center [601, 417] width 314 height 12
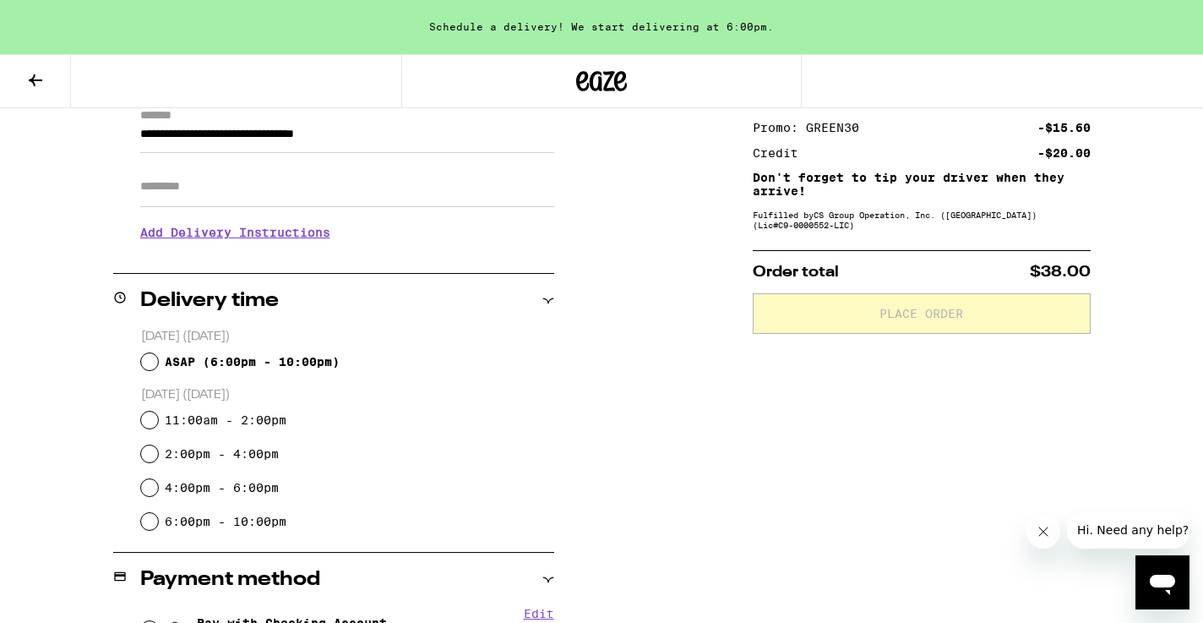
scroll to position [260, 0]
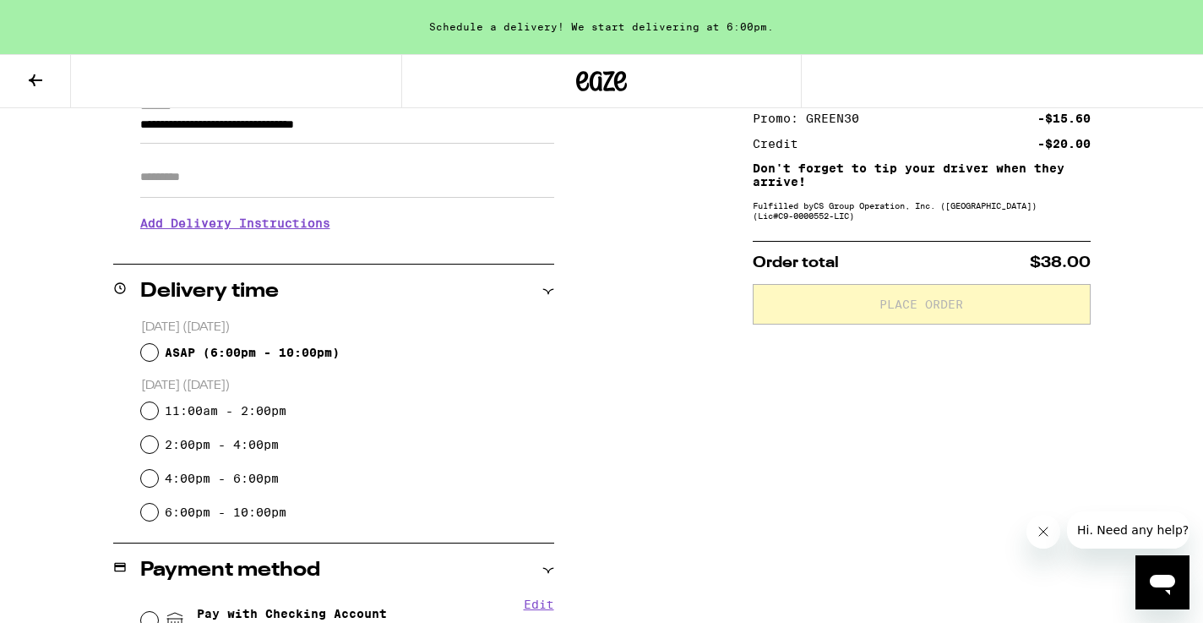
click at [155, 354] on input "ASAP ( 6:00pm - 10:00pm )" at bounding box center [149, 352] width 17 height 17
radio input "true"
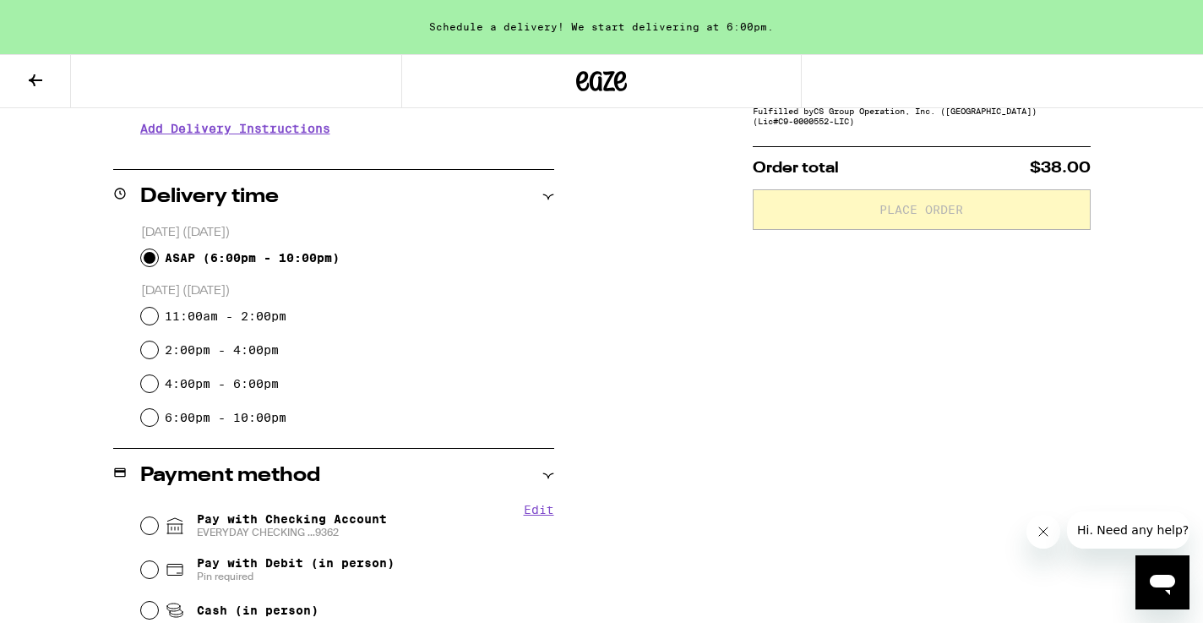
scroll to position [513, 0]
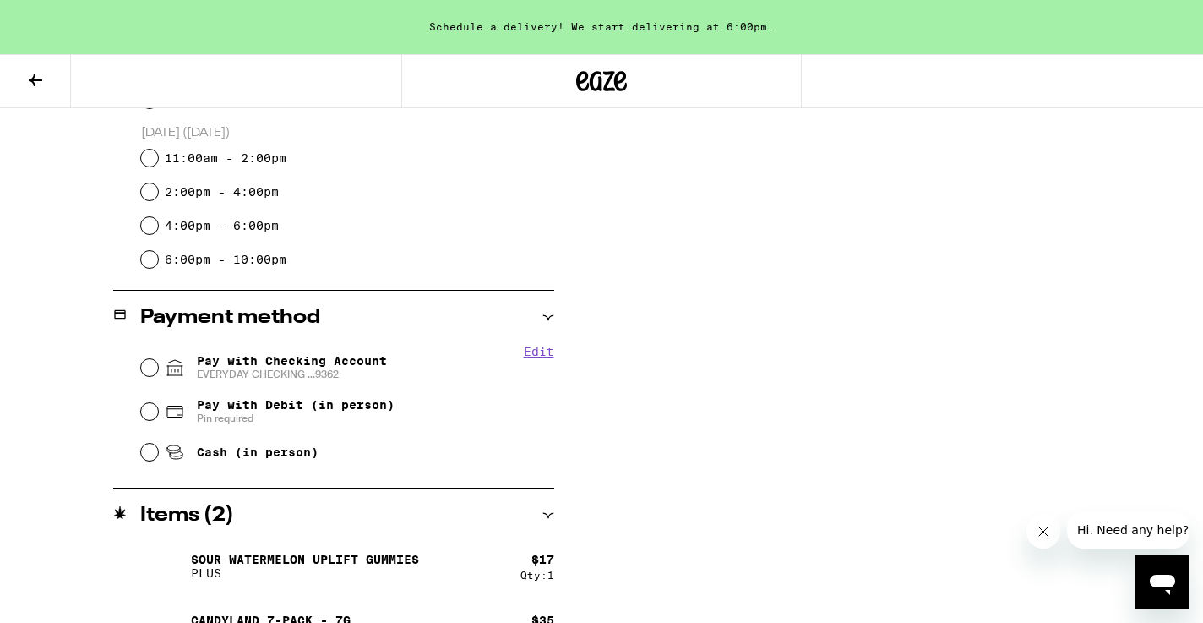
click at [144, 370] on input "Pay with Checking Account EVERYDAY CHECKING ...9362" at bounding box center [149, 367] width 17 height 17
radio input "true"
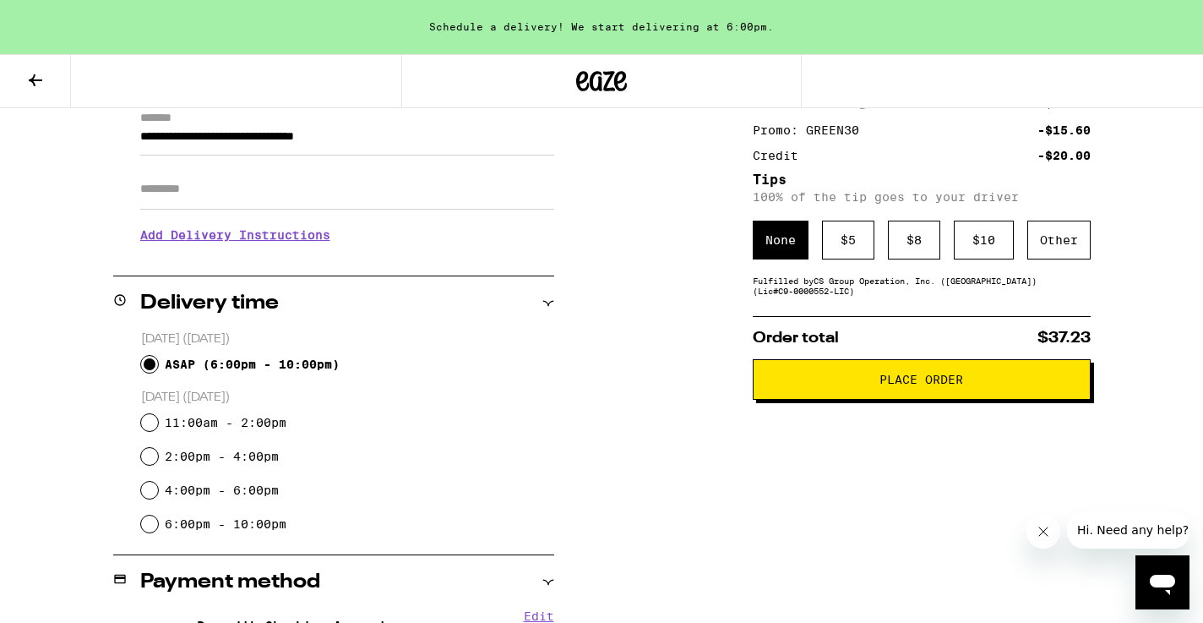
scroll to position [231, 0]
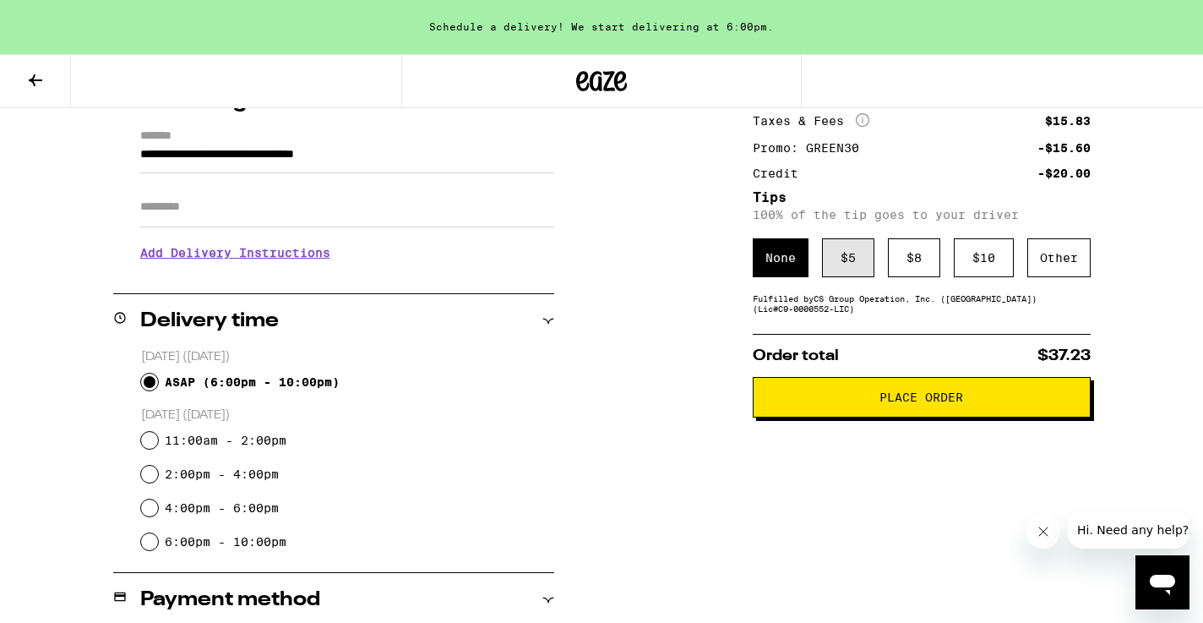
click at [839, 269] on div "$ 5" at bounding box center [848, 257] width 52 height 39
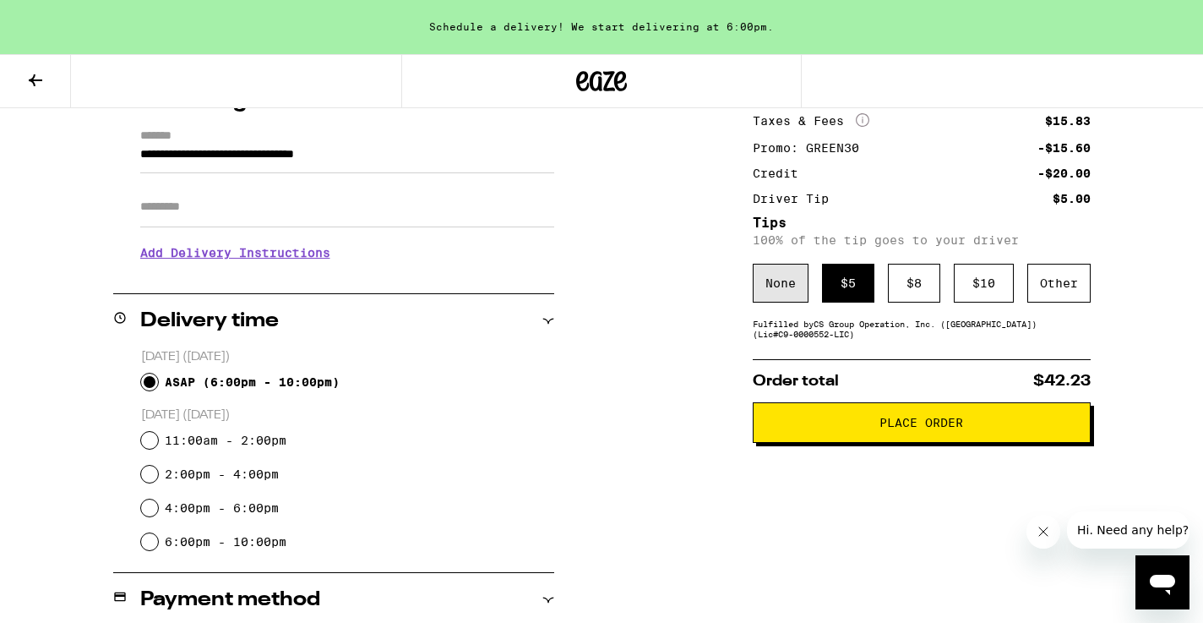
click at [782, 283] on div "None" at bounding box center [781, 283] width 56 height 39
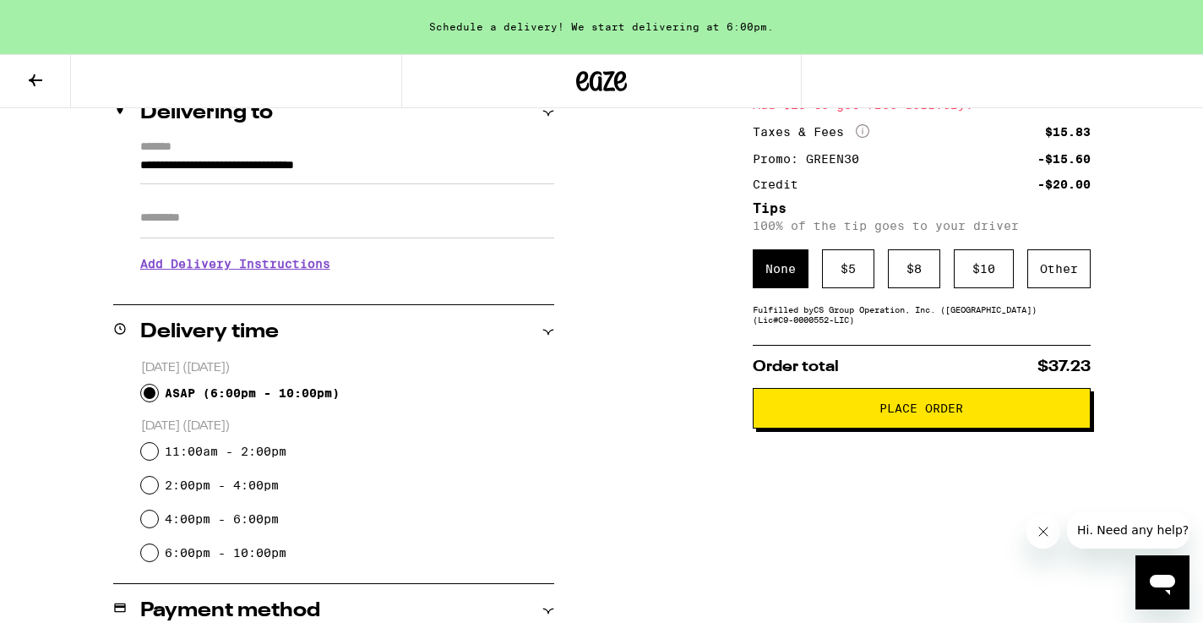
scroll to position [209, 0]
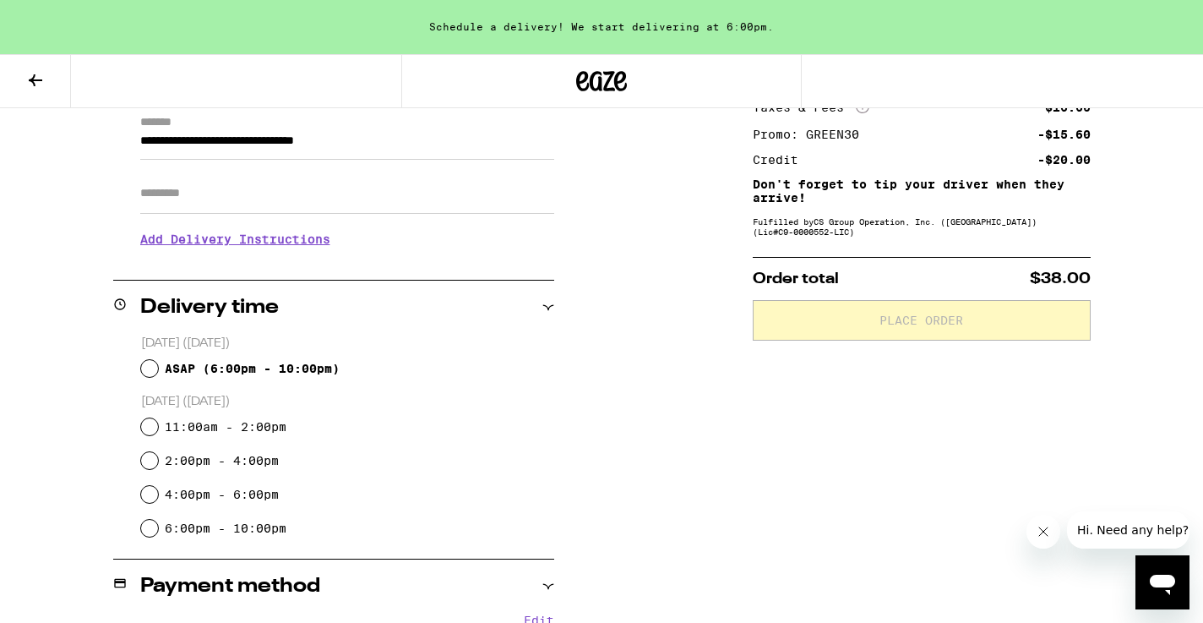
scroll to position [247, 0]
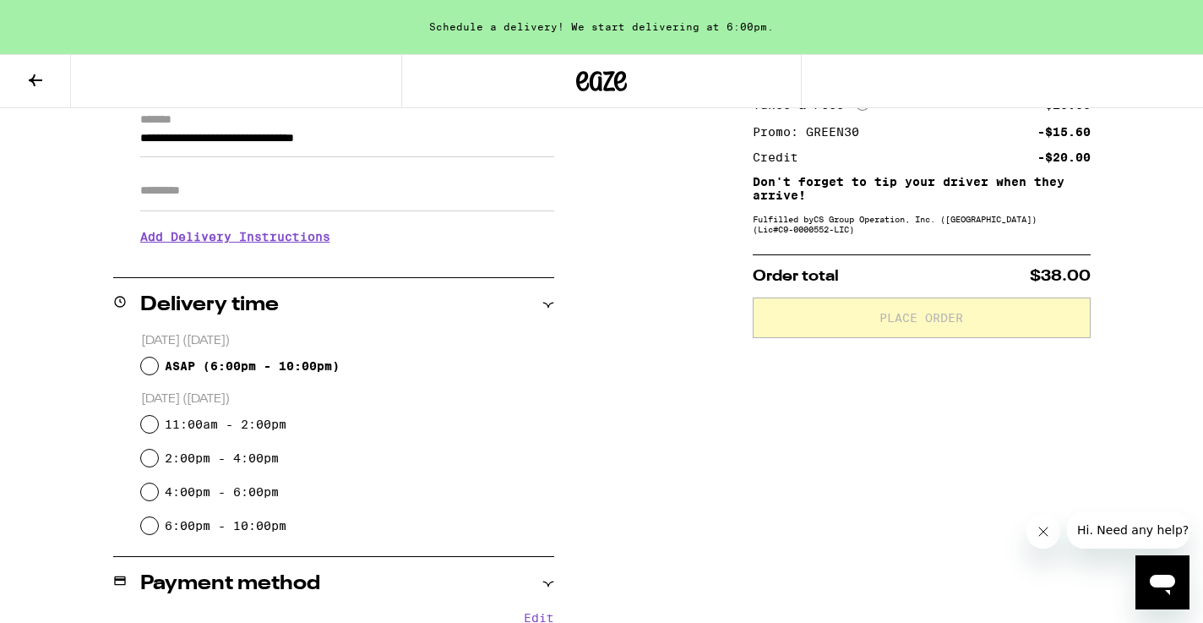
click at [301, 368] on span "ASAP ( 6:00pm - 10:00pm )" at bounding box center [252, 366] width 175 height 14
click at [158, 368] on input "ASAP ( 6:00pm - 10:00pm )" at bounding box center [149, 365] width 17 height 17
radio input "true"
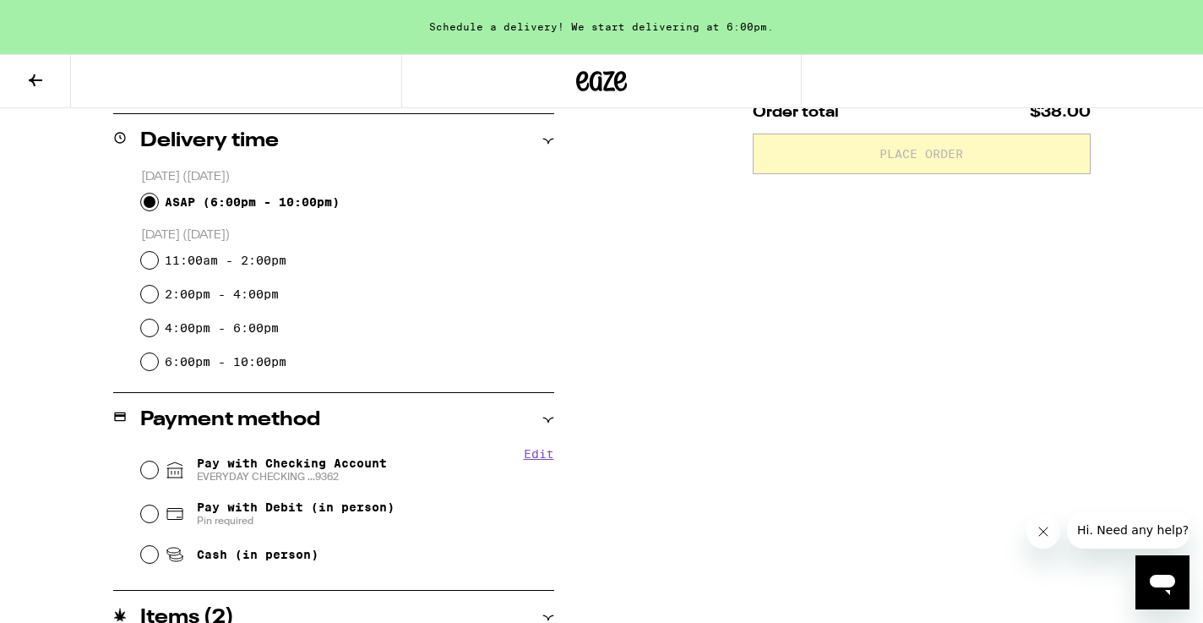
scroll to position [450, 0]
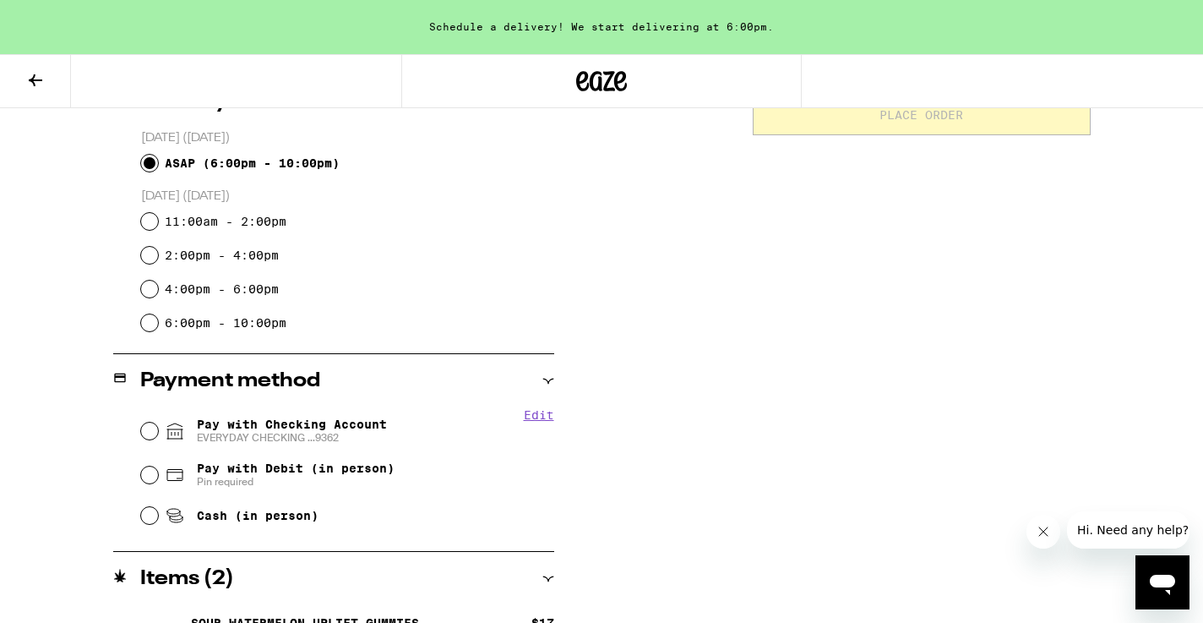
click at [273, 428] on span "Pay with Checking Account EVERYDAY CHECKING ...9362" at bounding box center [292, 430] width 190 height 27
click at [158, 428] on input "Pay with Checking Account EVERYDAY CHECKING ...9362" at bounding box center [149, 430] width 17 height 17
radio input "true"
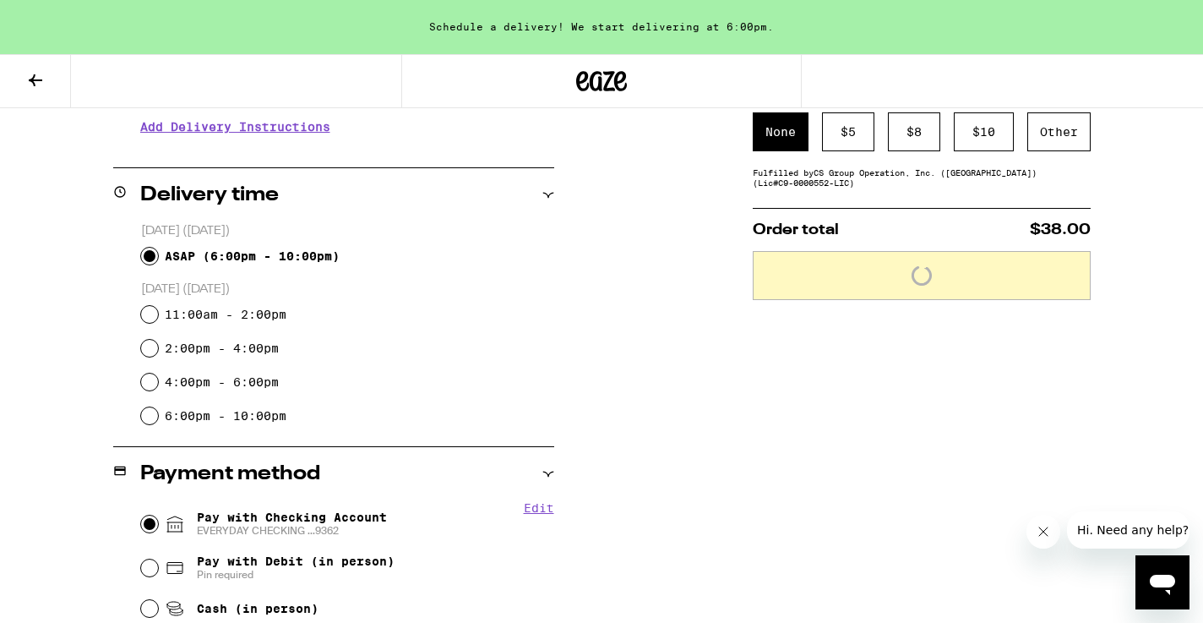
scroll to position [335, 0]
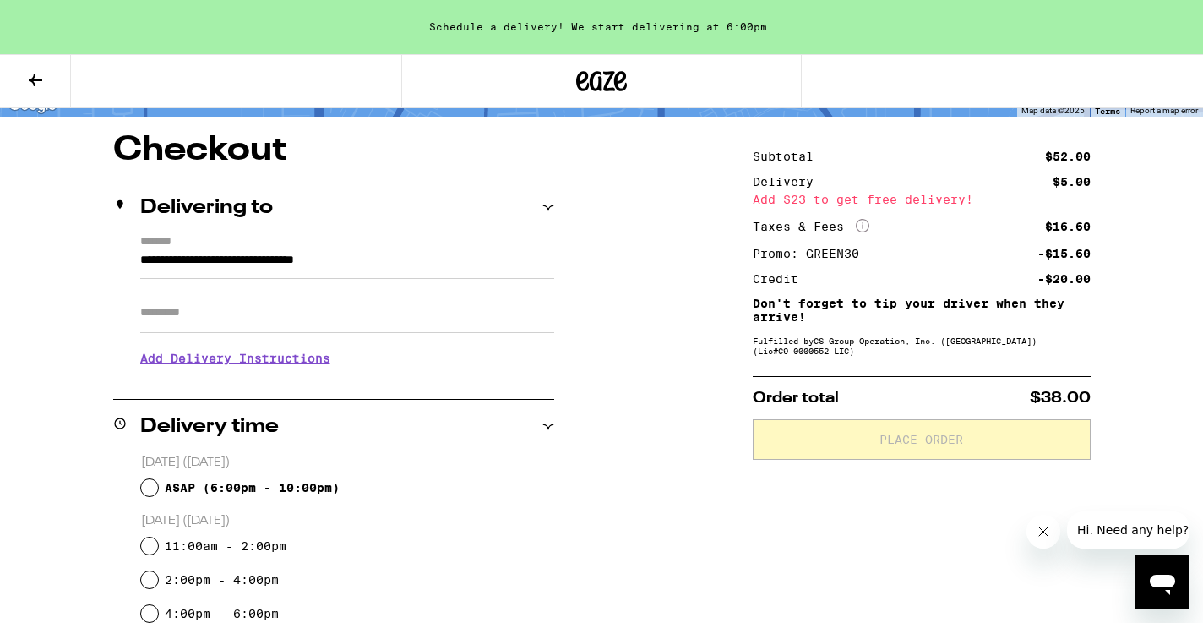
click at [213, 486] on span "ASAP ( 6:00pm - 10:00pm )" at bounding box center [252, 488] width 175 height 14
click at [158, 486] on input "ASAP ( 6:00pm - 10:00pm )" at bounding box center [149, 487] width 17 height 17
radio input "true"
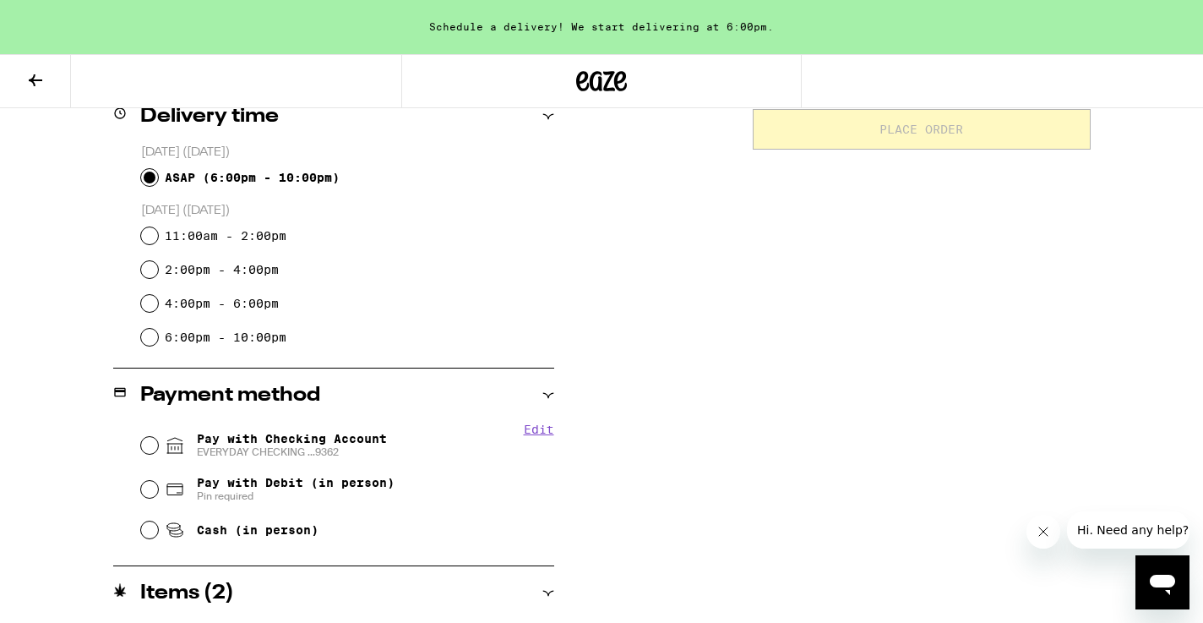
scroll to position [494, 0]
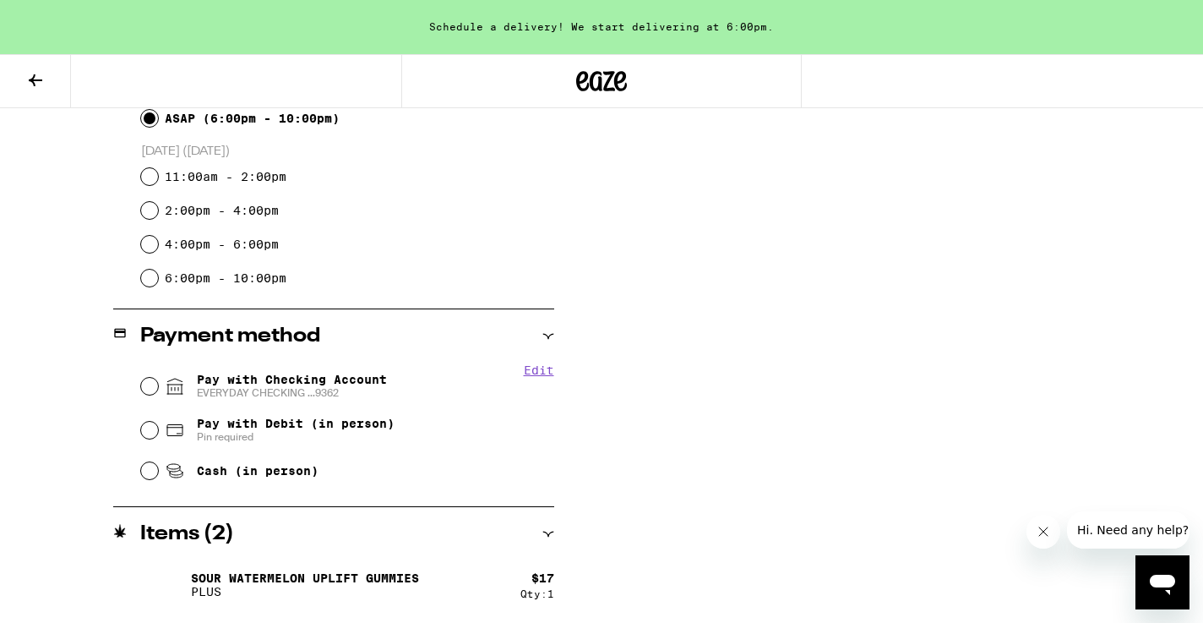
click at [276, 385] on span "Pay with Checking Account EVERYDAY CHECKING ...9362" at bounding box center [292, 386] width 190 height 27
click at [158, 385] on input "Pay with Checking Account EVERYDAY CHECKING ...9362" at bounding box center [149, 386] width 17 height 17
radio input "true"
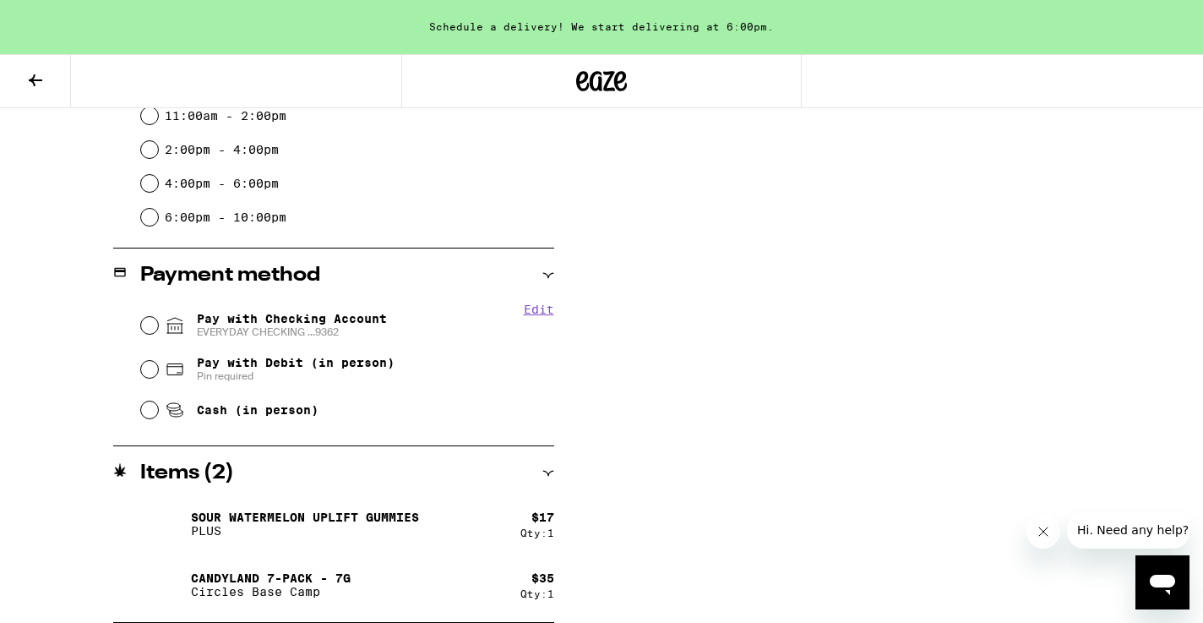
scroll to position [555, 0]
click at [251, 322] on span "Pay with Checking Account EVERYDAY CHECKING ...9362" at bounding box center [292, 325] width 190 height 27
click at [158, 322] on input "Pay with Checking Account EVERYDAY CHECKING ...9362" at bounding box center [149, 325] width 17 height 17
radio input "true"
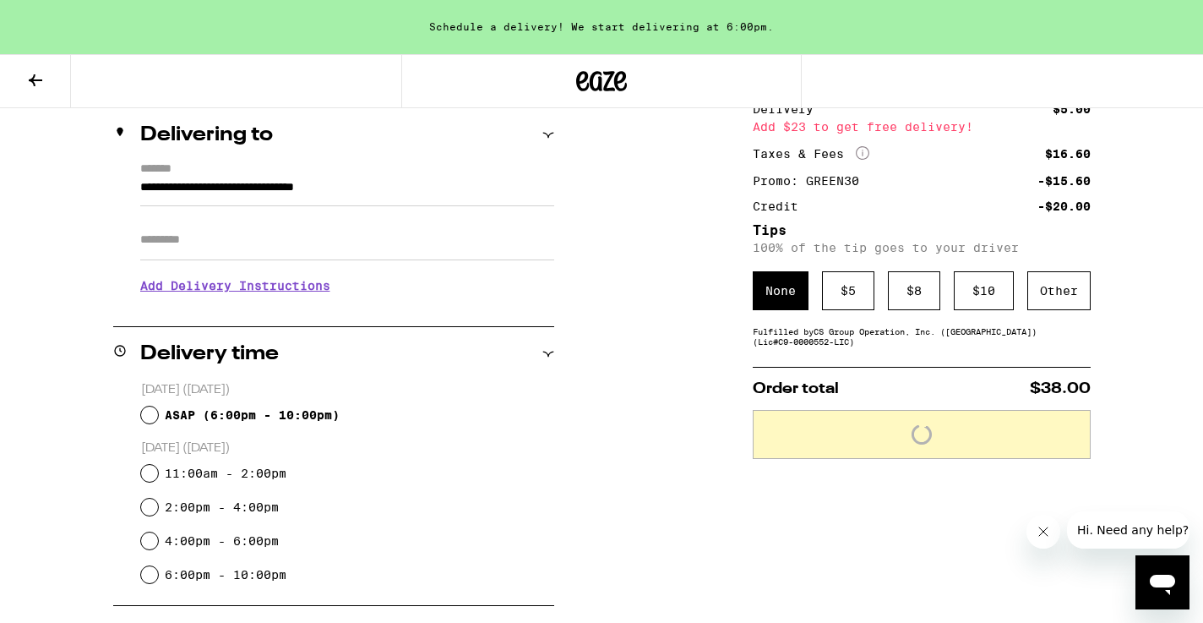
scroll to position [155, 0]
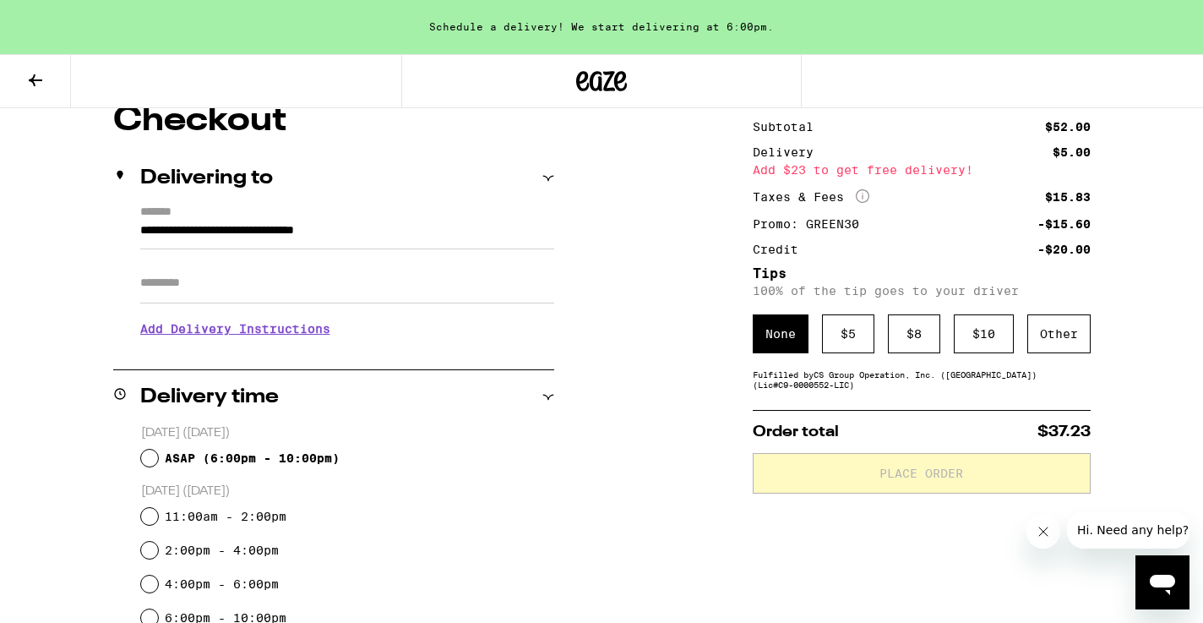
click at [185, 455] on span "ASAP ( 6:00pm - 10:00pm )" at bounding box center [252, 458] width 175 height 14
click at [158, 455] on input "ASAP ( 6:00pm - 10:00pm )" at bounding box center [149, 458] width 17 height 17
radio input "true"
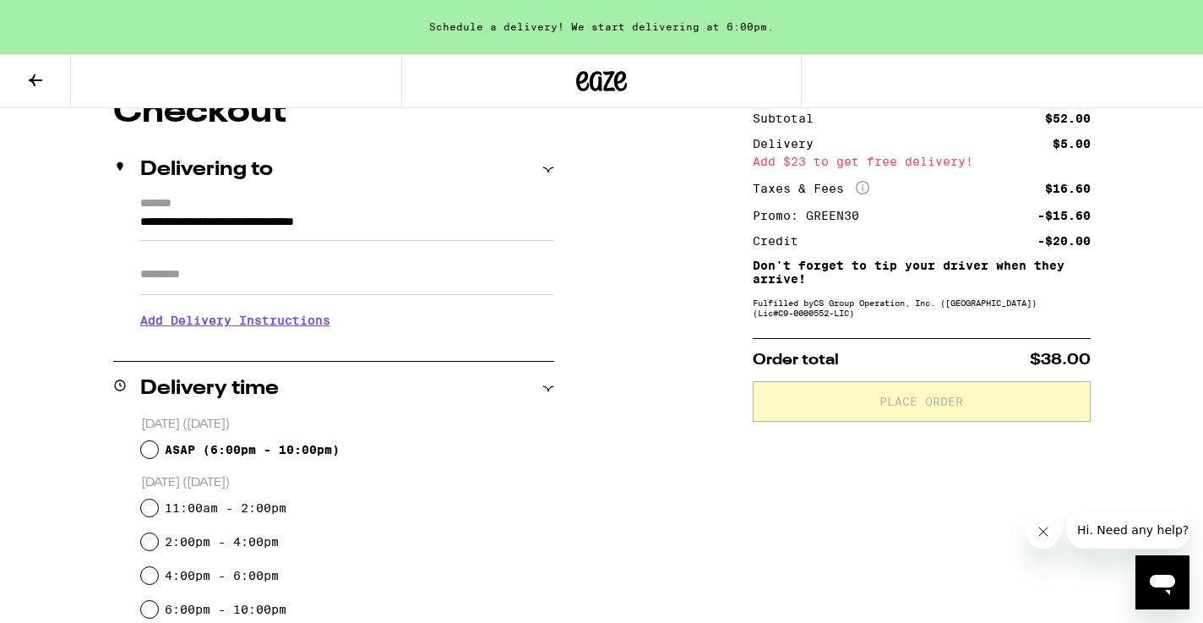
scroll to position [178, 0]
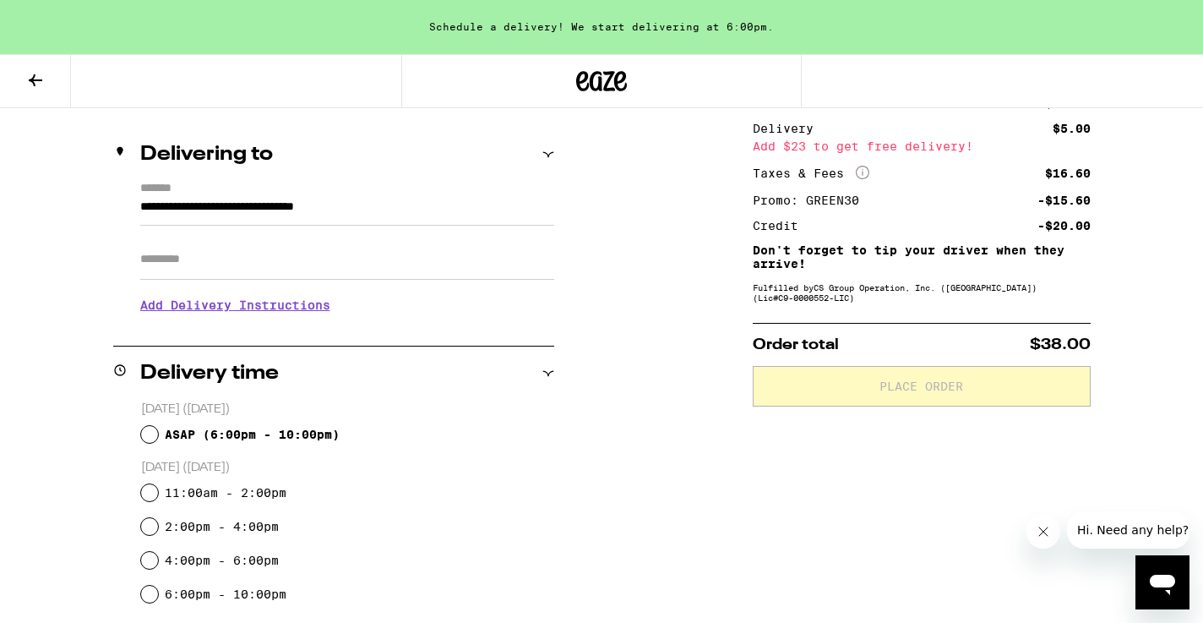
click at [251, 429] on span "ASAP ( 6:00pm - 10:00pm )" at bounding box center [252, 435] width 175 height 14
click at [158, 429] on input "ASAP ( 6:00pm - 10:00pm )" at bounding box center [149, 434] width 17 height 17
radio input "true"
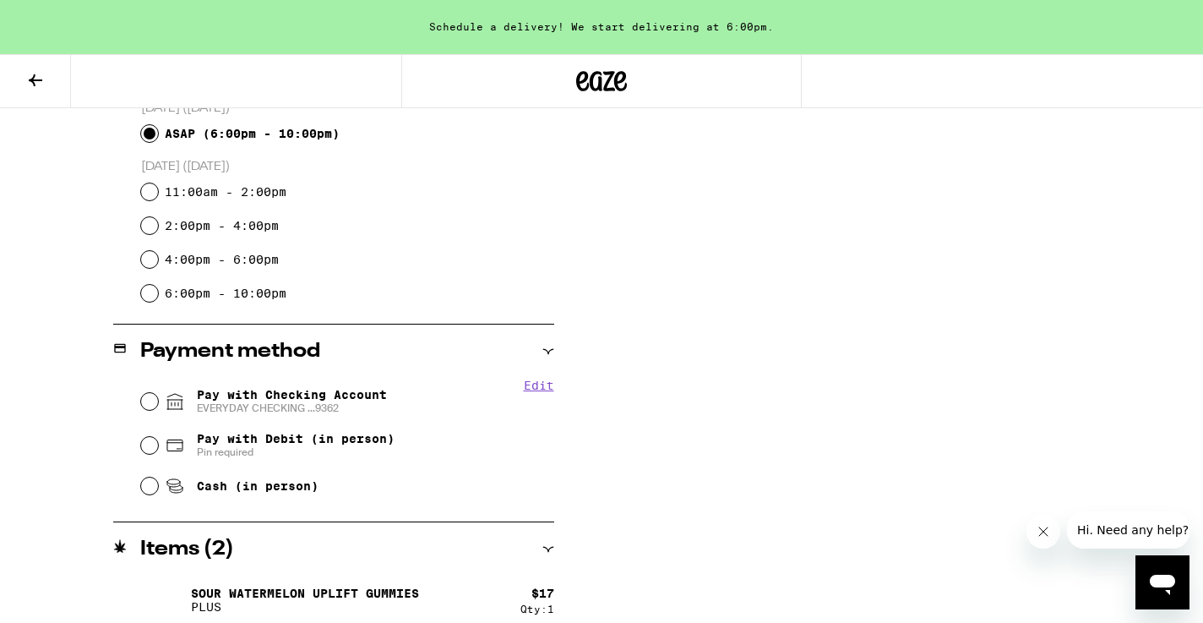
scroll to position [510, 0]
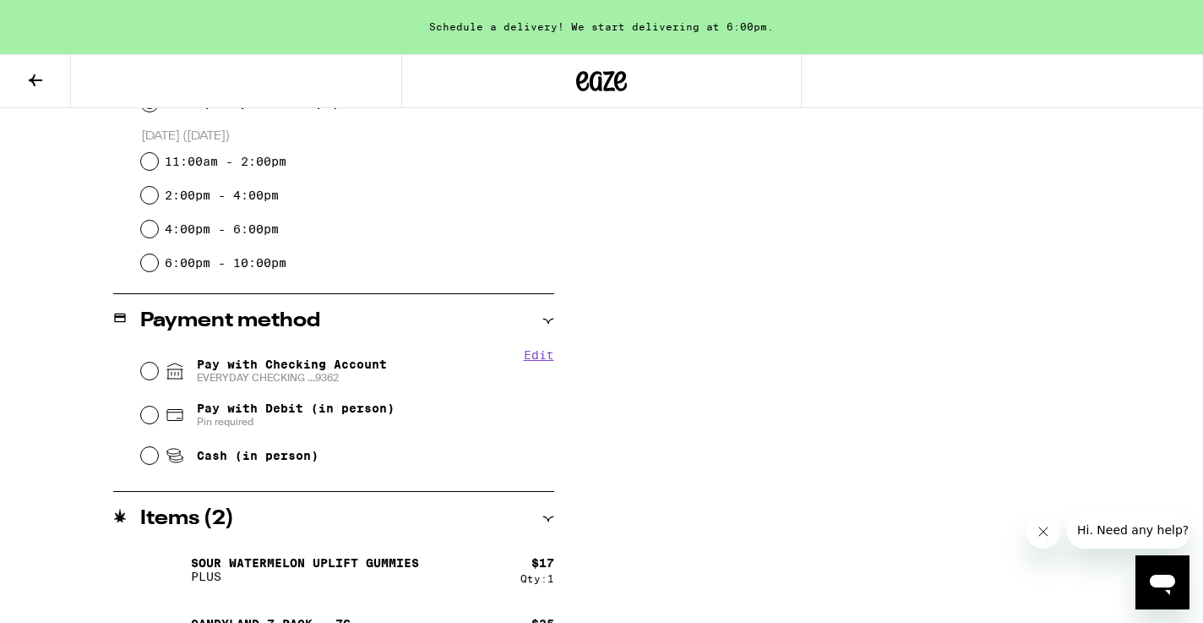
click at [250, 368] on span "Pay with Checking Account EVERYDAY CHECKING ...9362" at bounding box center [292, 370] width 190 height 27
click at [158, 368] on input "Pay with Checking Account EVERYDAY CHECKING ...9362" at bounding box center [149, 370] width 17 height 17
radio input "true"
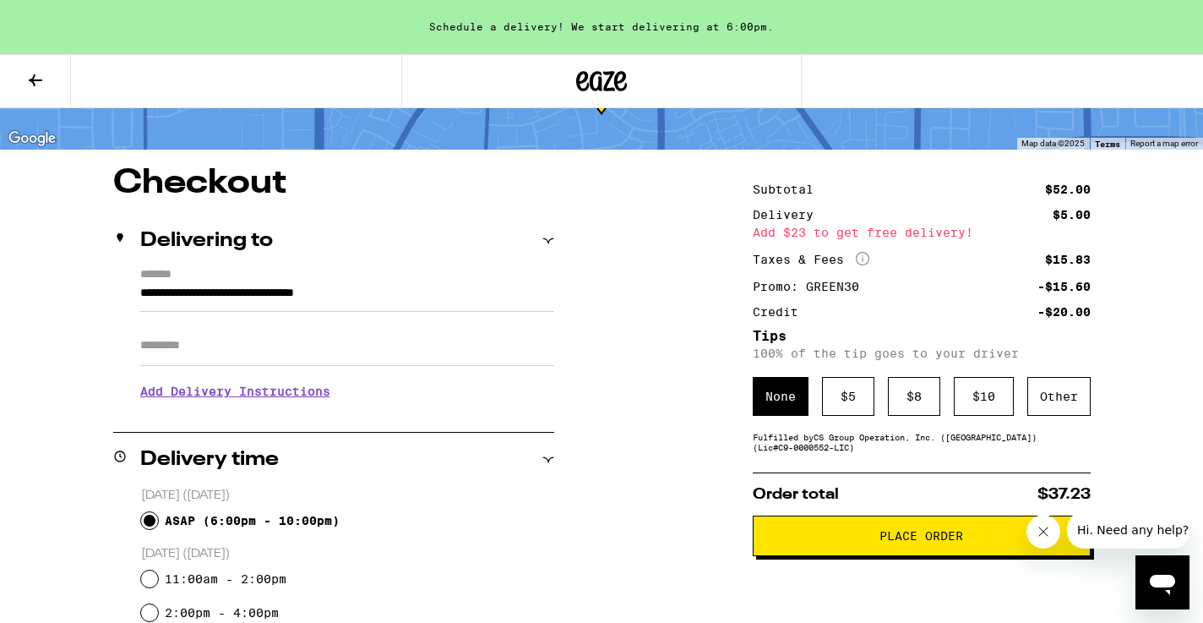
scroll to position [133, 0]
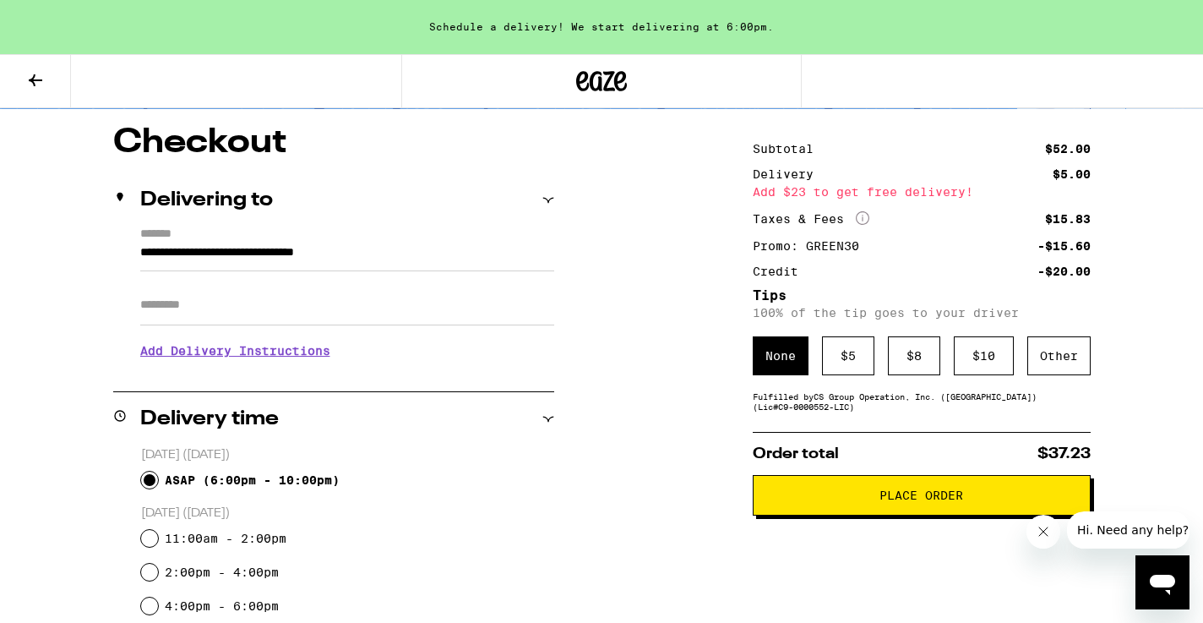
click at [806, 514] on button "Place Order" at bounding box center [922, 495] width 338 height 41
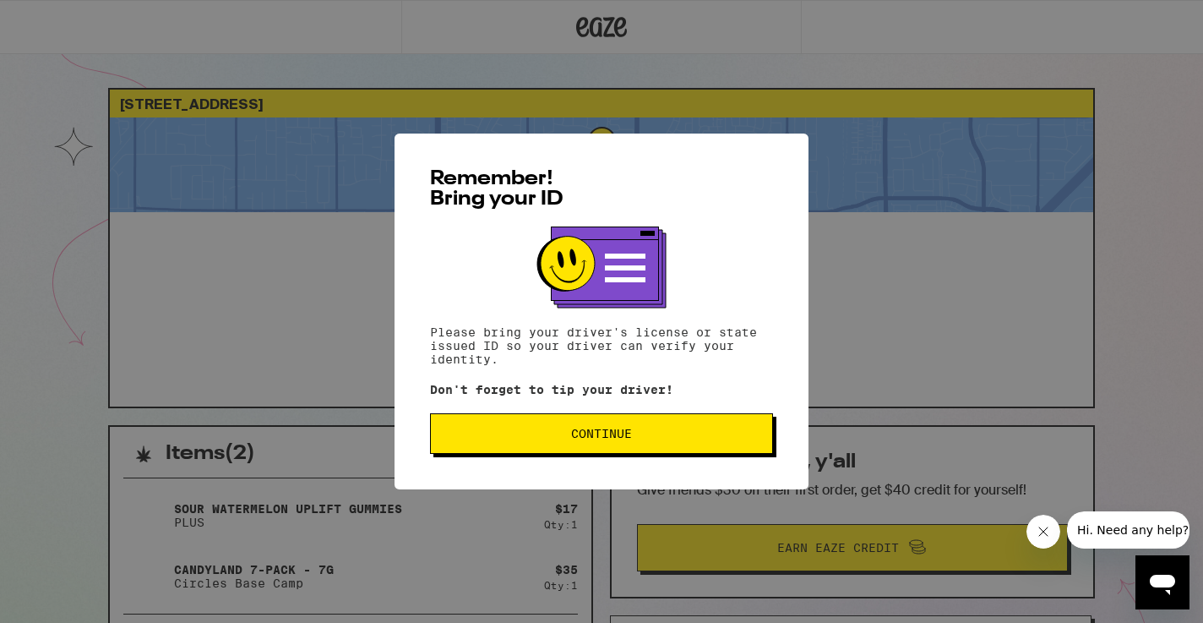
click at [615, 436] on span "Continue" at bounding box center [601, 434] width 61 height 12
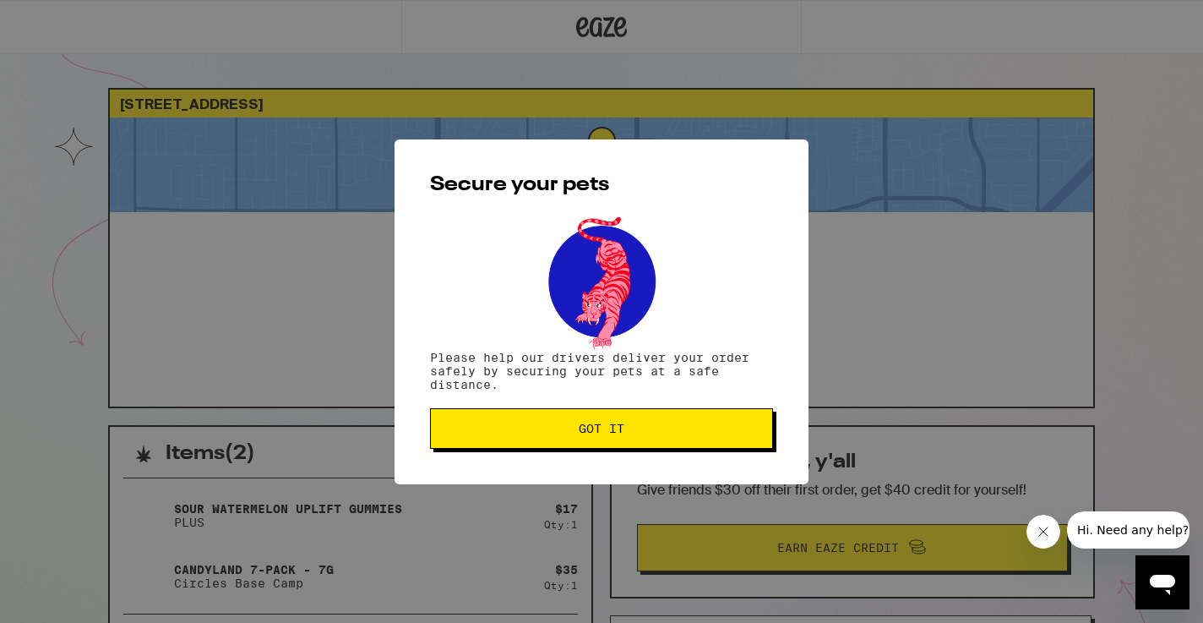
click at [589, 433] on span "Got it" at bounding box center [602, 428] width 46 height 12
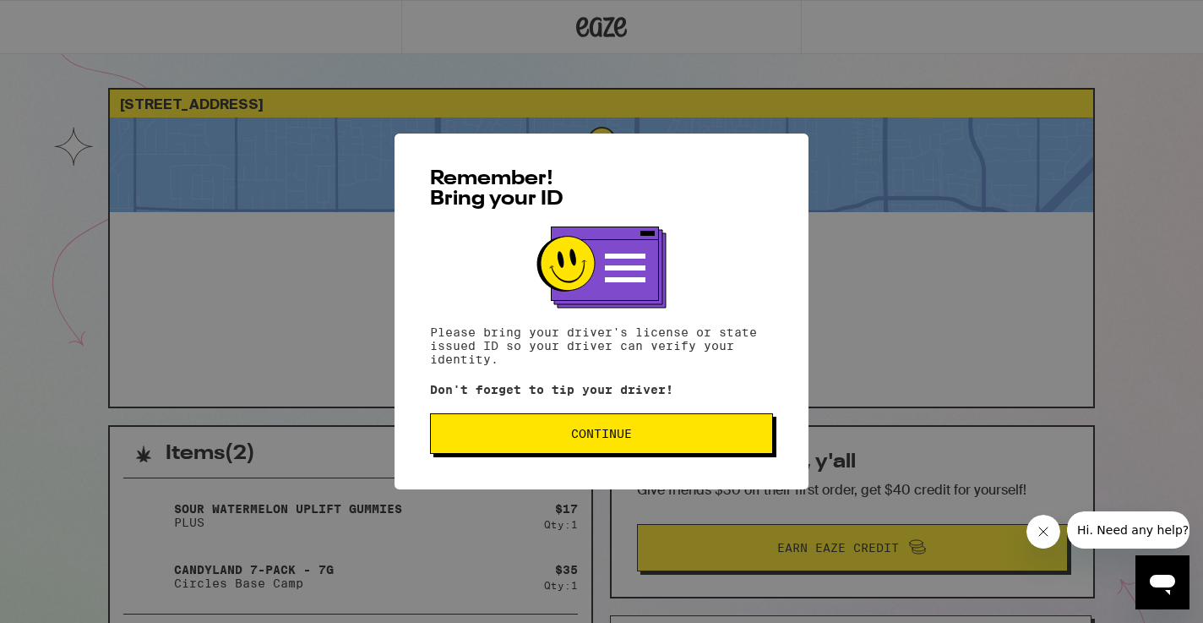
drag, startPoint x: 0, startPoint y: 0, endPoint x: 652, endPoint y: 439, distance: 786.5
click at [652, 439] on span "Continue" at bounding box center [601, 434] width 314 height 12
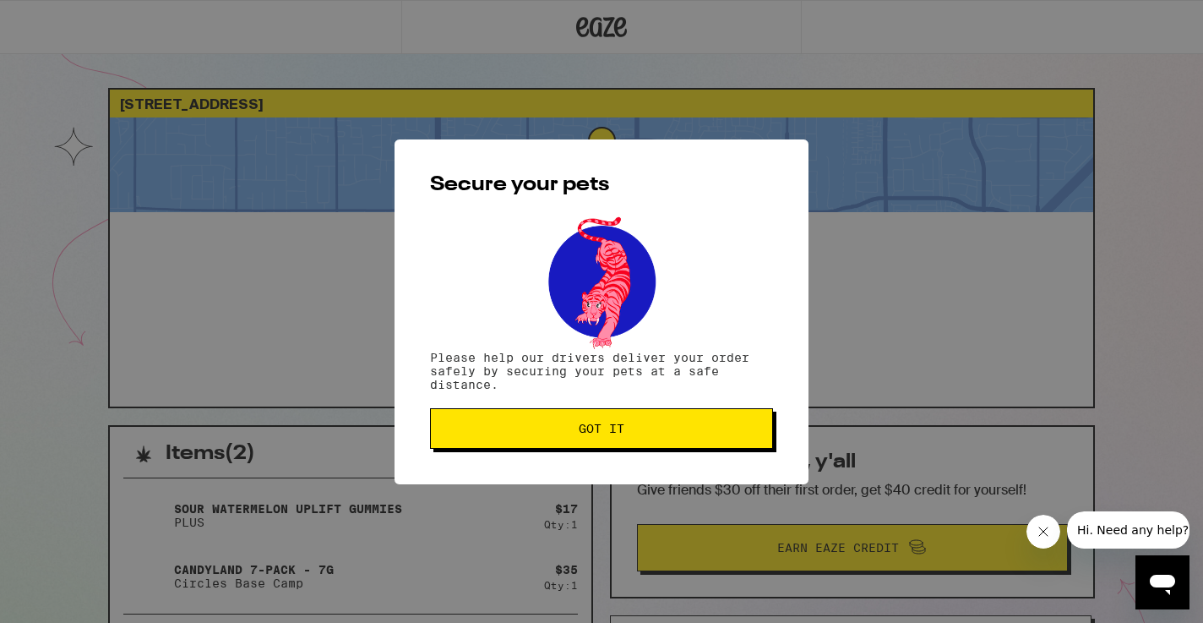
click at [613, 432] on span "Got it" at bounding box center [602, 428] width 46 height 12
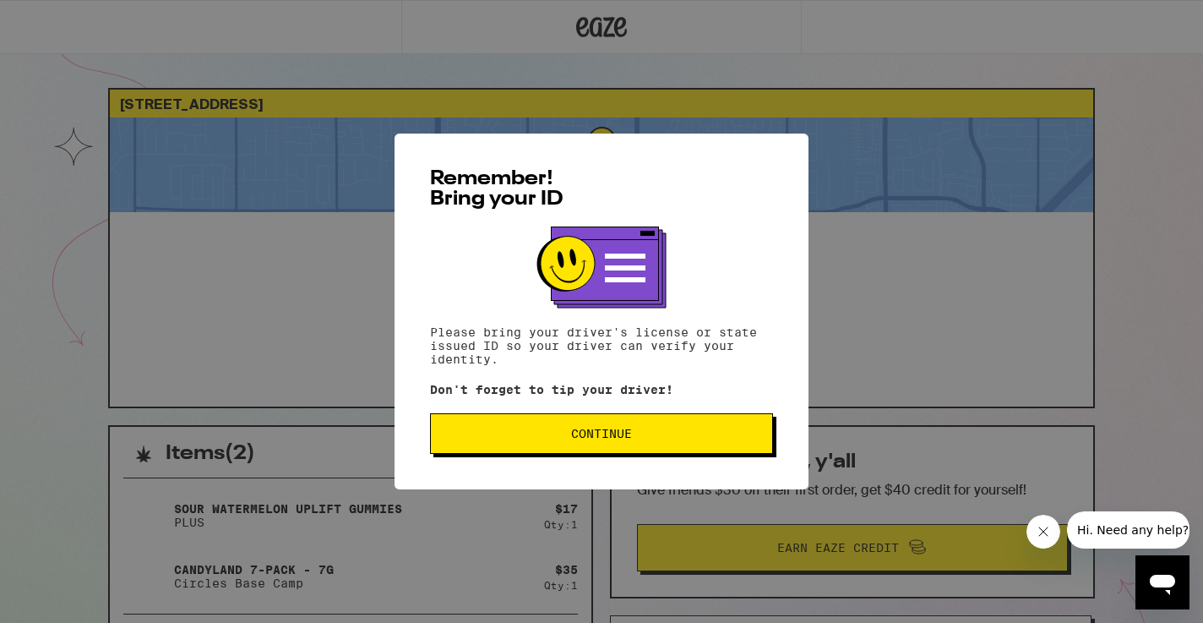
click at [574, 434] on span "Continue" at bounding box center [601, 434] width 61 height 12
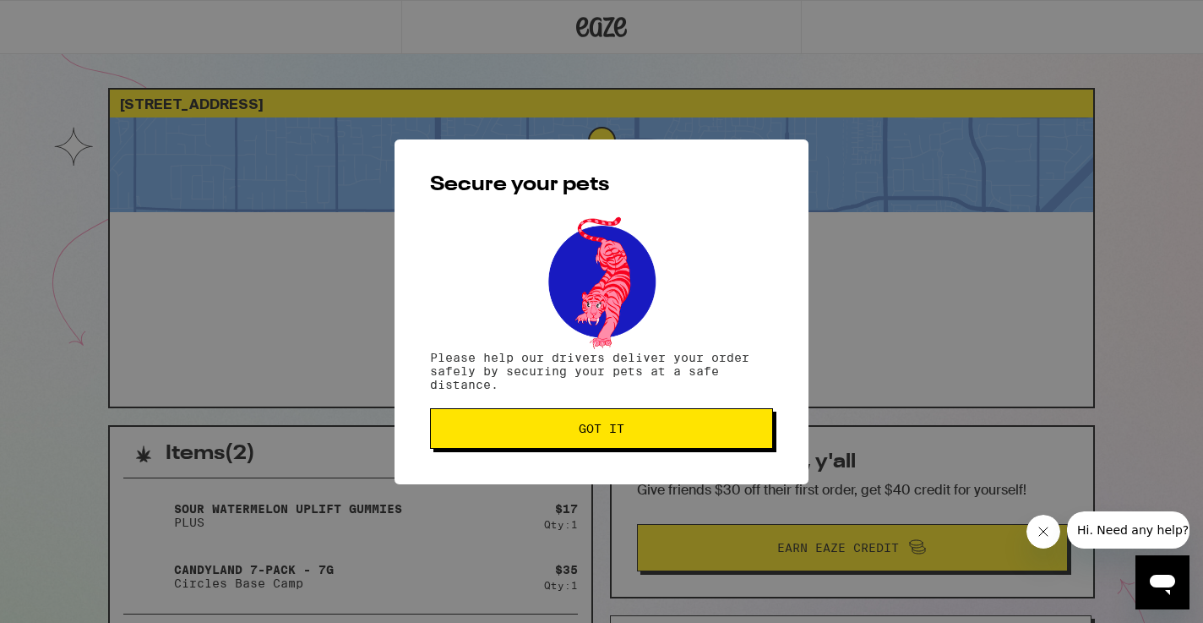
click at [574, 433] on span "Got it" at bounding box center [601, 428] width 314 height 12
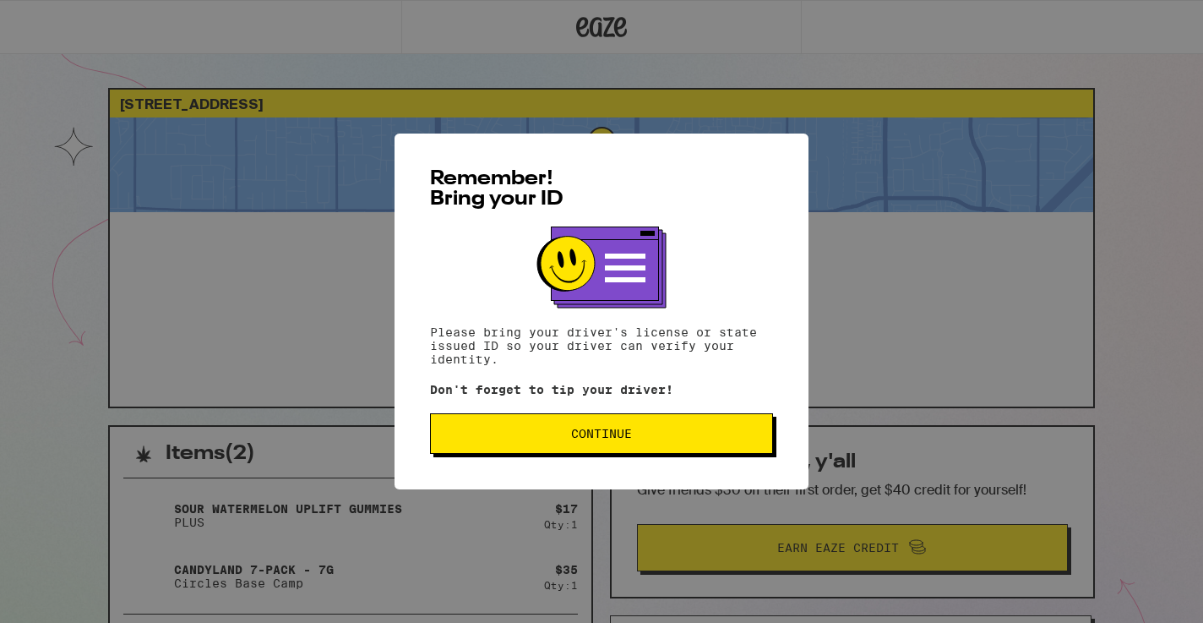
click at [647, 430] on button "Continue" at bounding box center [601, 433] width 343 height 41
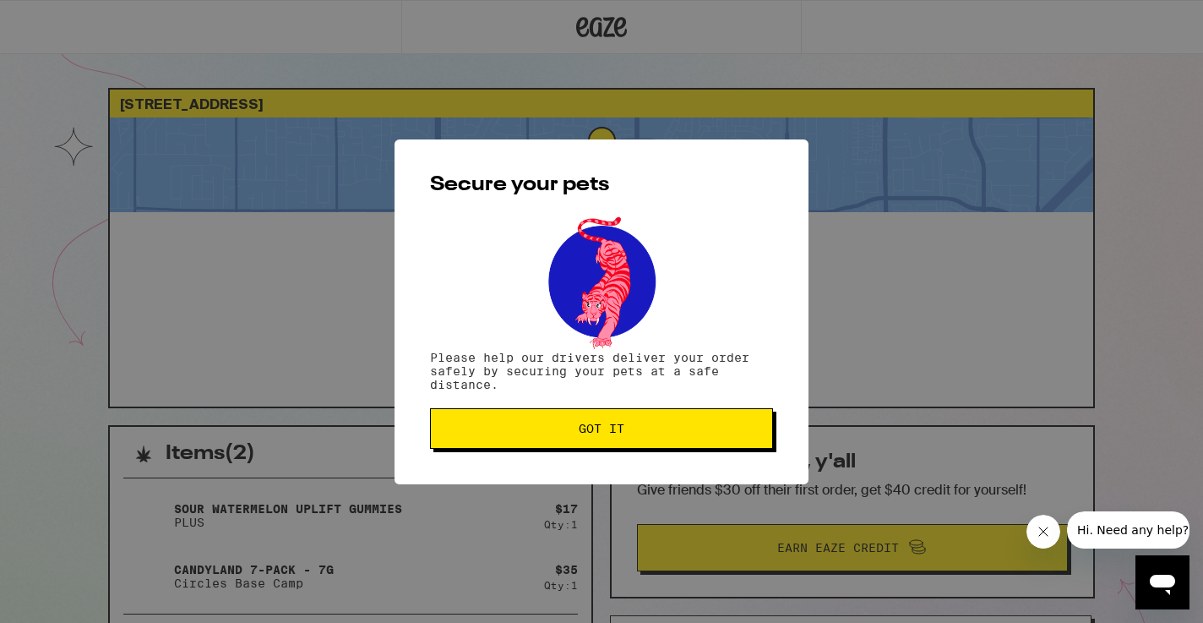
click at [647, 430] on span "Got it" at bounding box center [601, 428] width 314 height 12
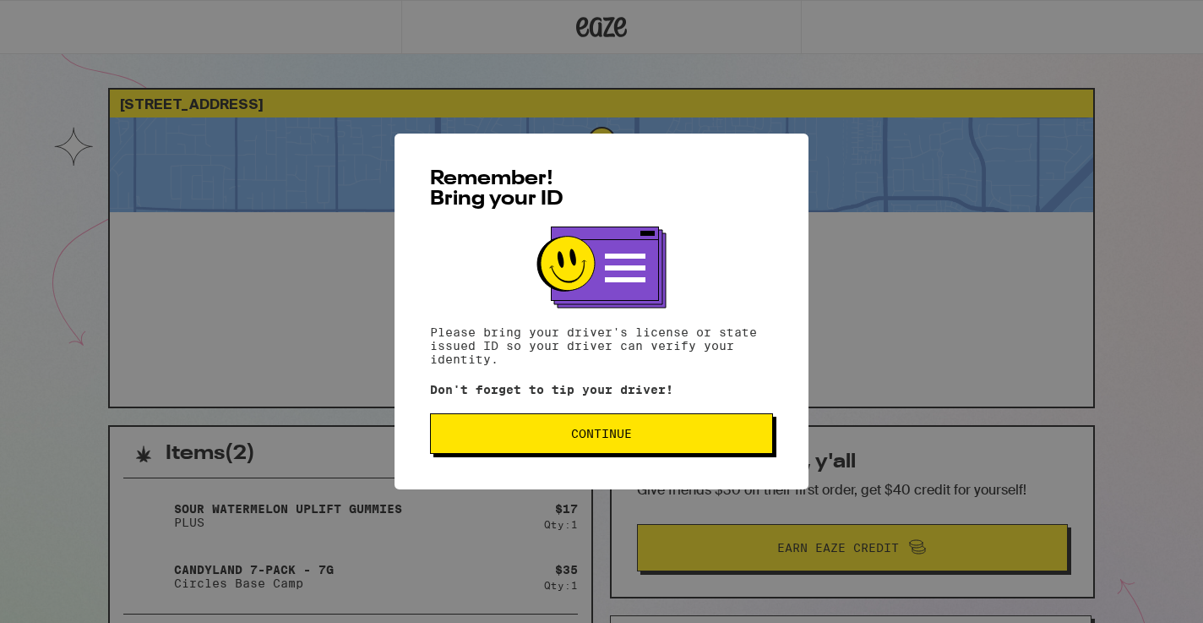
click at [652, 428] on button "Continue" at bounding box center [601, 433] width 343 height 41
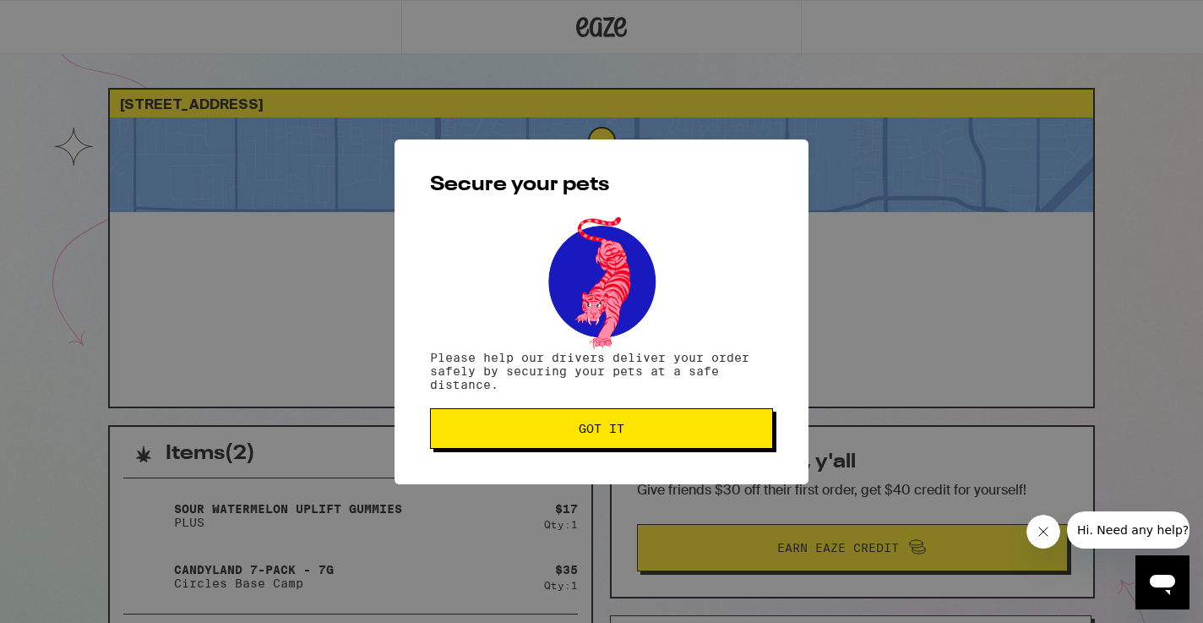
click at [652, 428] on span "Got it" at bounding box center [601, 428] width 314 height 12
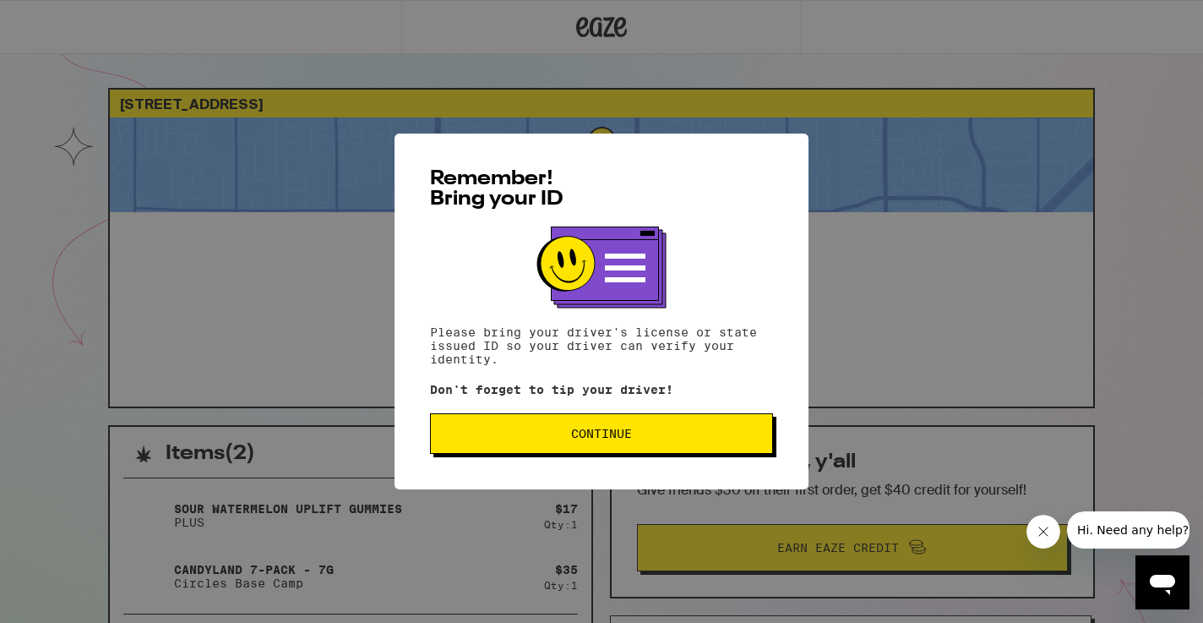
click at [602, 436] on span "Continue" at bounding box center [601, 434] width 61 height 12
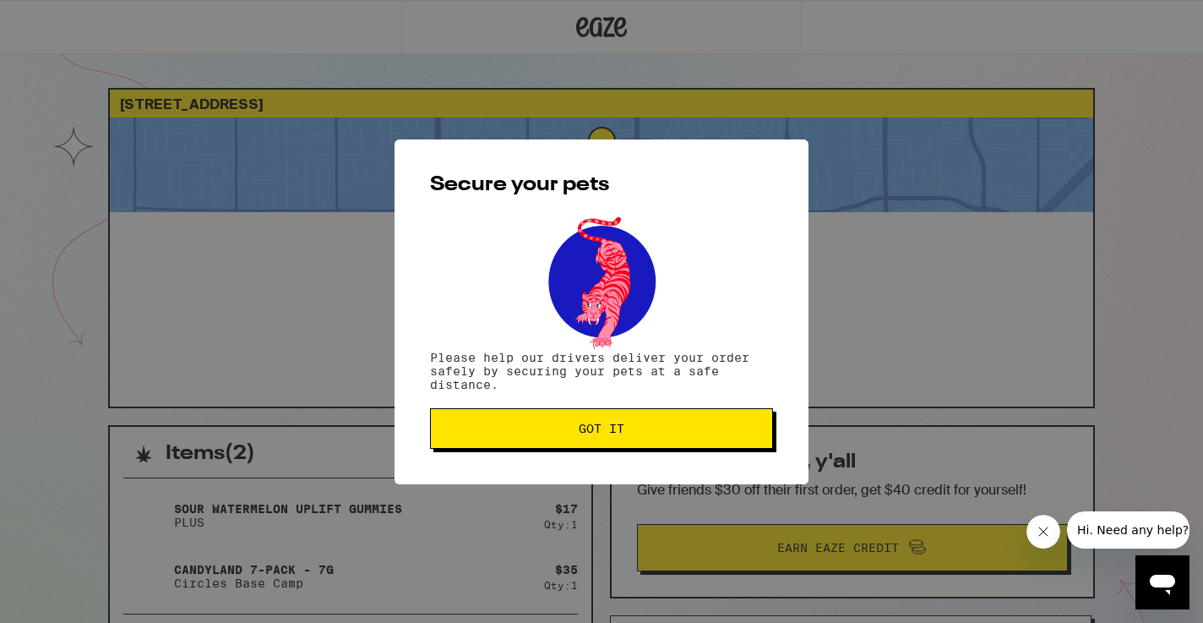
click at [602, 434] on span "Got it" at bounding box center [602, 428] width 46 height 12
